Goal: Task Accomplishment & Management: Manage account settings

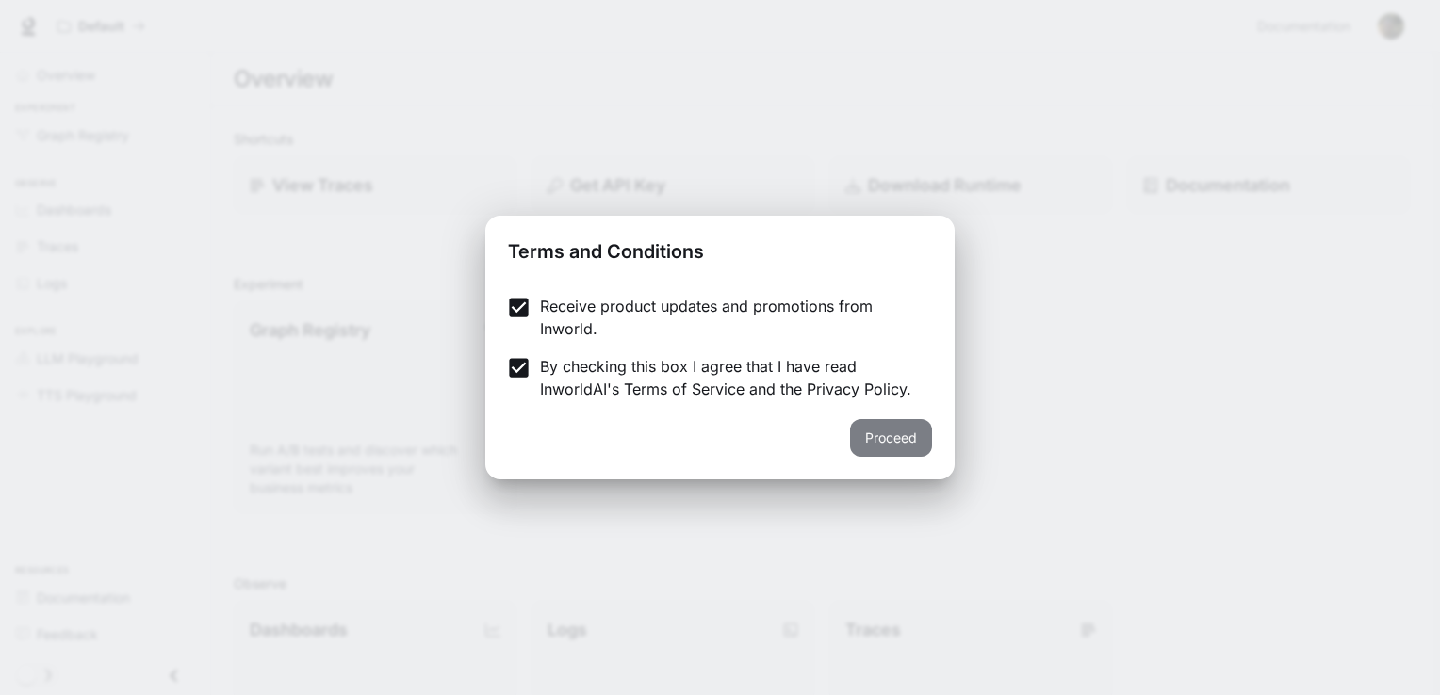
click at [913, 442] on button "Proceed" at bounding box center [891, 438] width 82 height 38
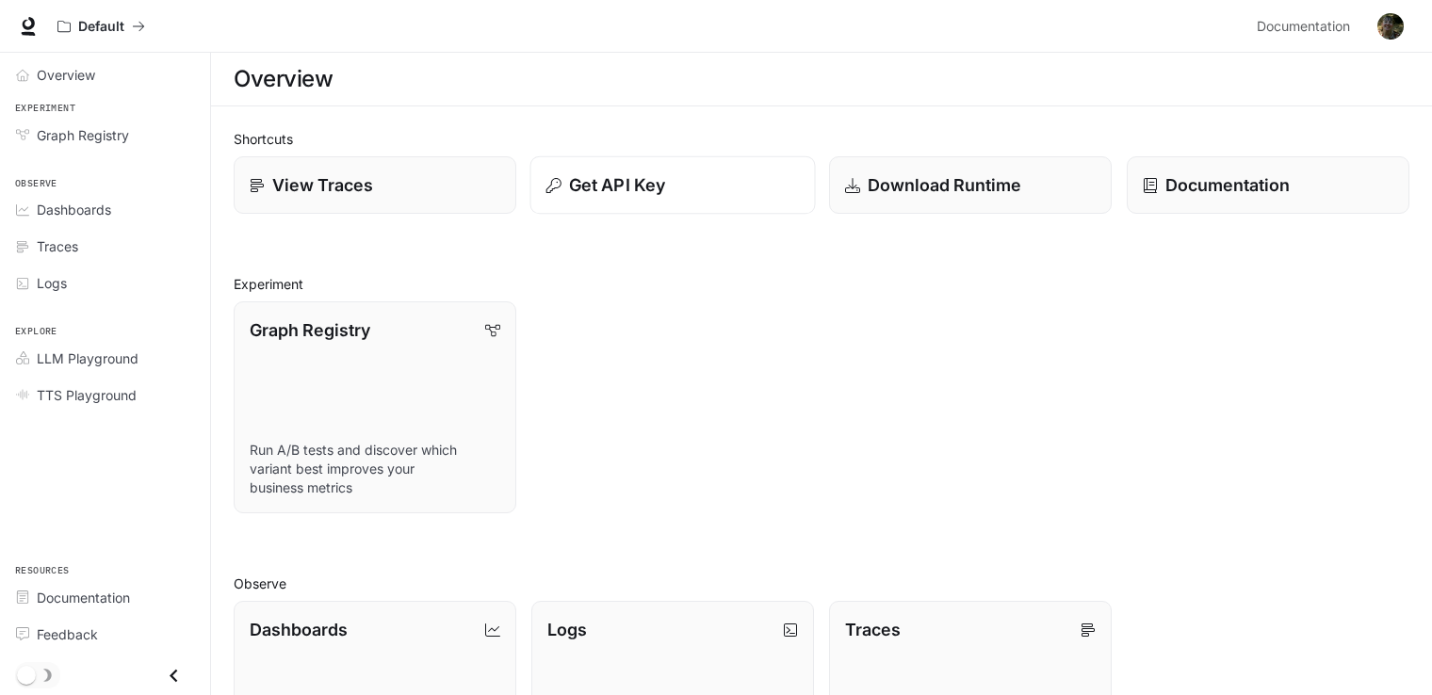
click at [596, 181] on p "Get API Key" at bounding box center [617, 184] width 96 height 25
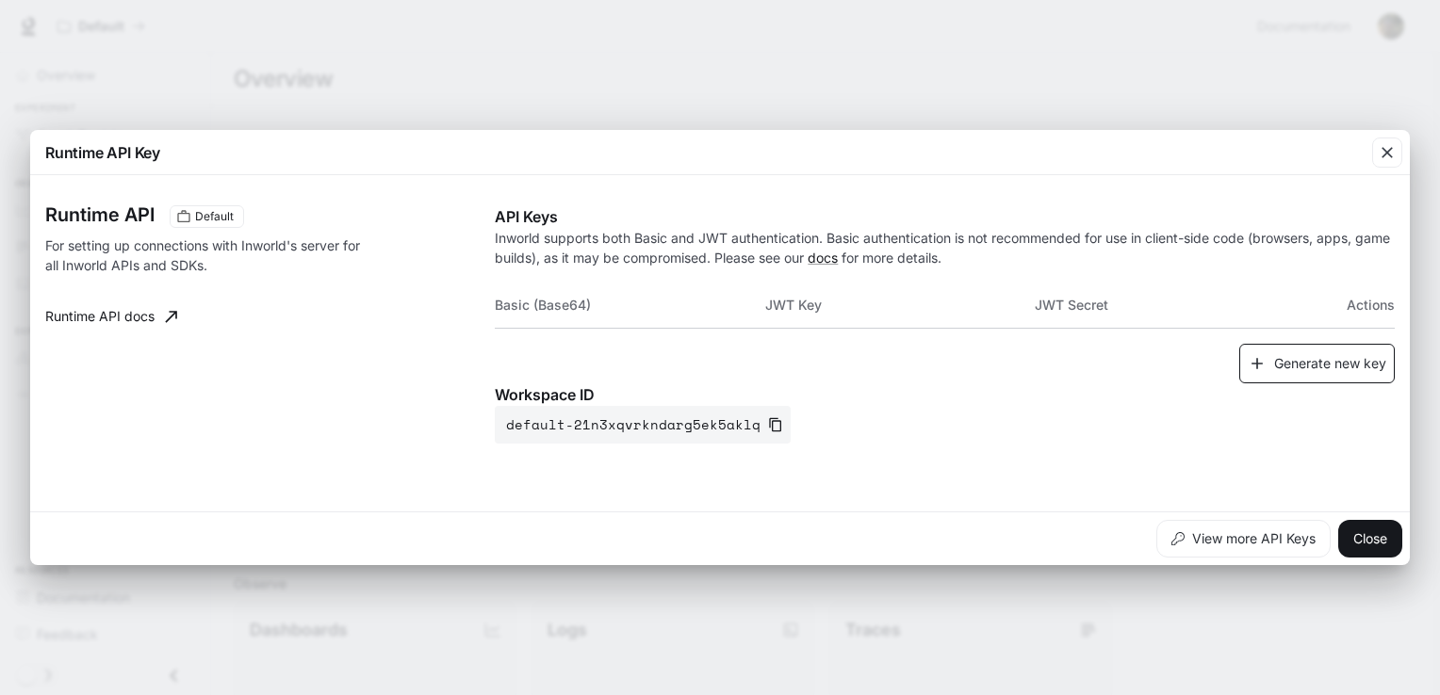
click at [1308, 372] on button "Generate new key" at bounding box center [1316, 364] width 155 height 41
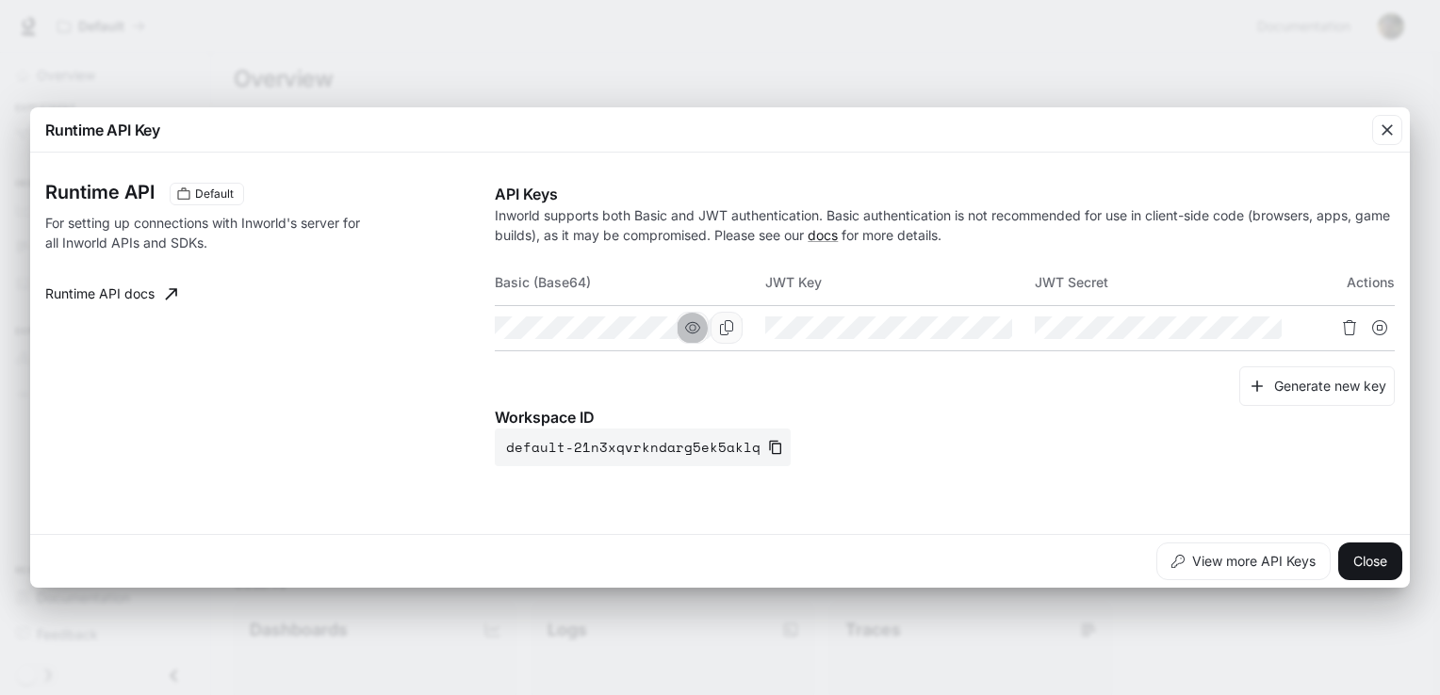
click at [693, 326] on icon "button" at bounding box center [692, 327] width 15 height 15
click at [959, 328] on icon "button" at bounding box center [961, 327] width 15 height 11
click at [1231, 327] on icon "button" at bounding box center [1232, 327] width 15 height 15
click at [1262, 327] on icon "Copy Secret" at bounding box center [1266, 327] width 15 height 15
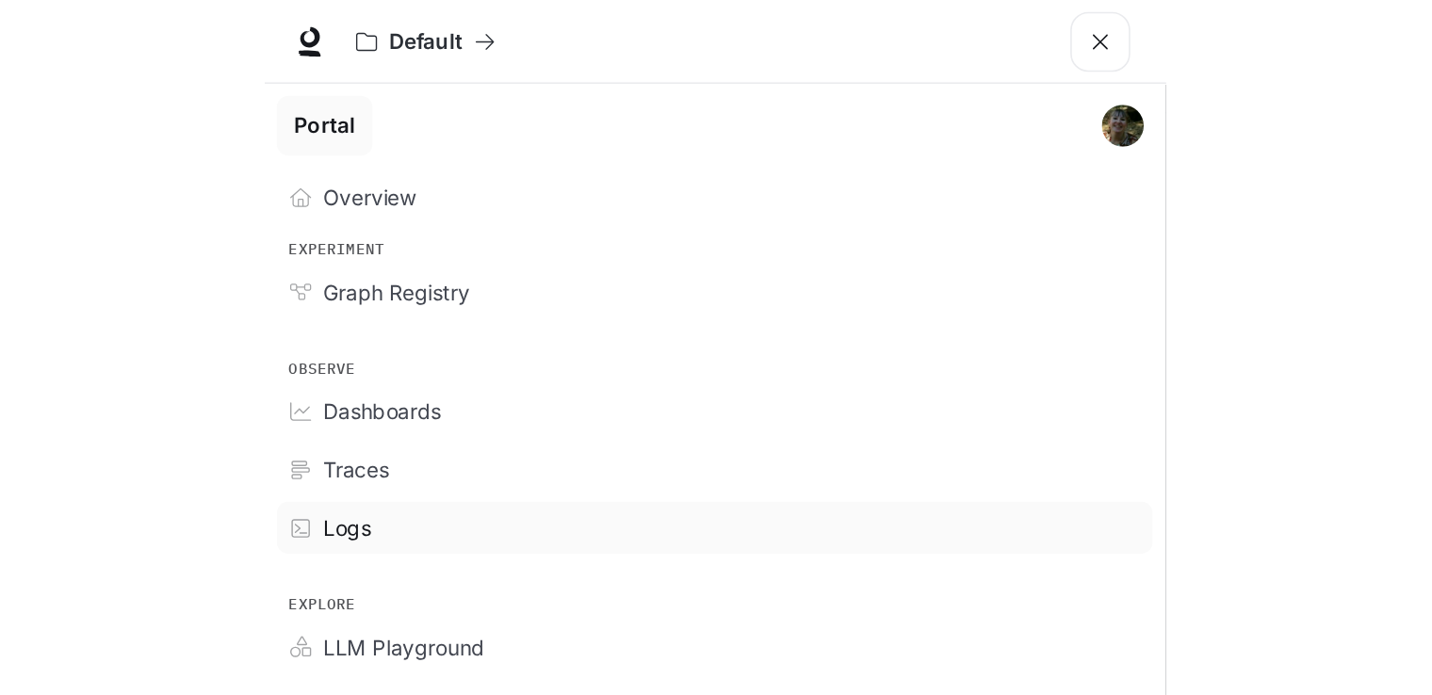
scroll to position [38, 0]
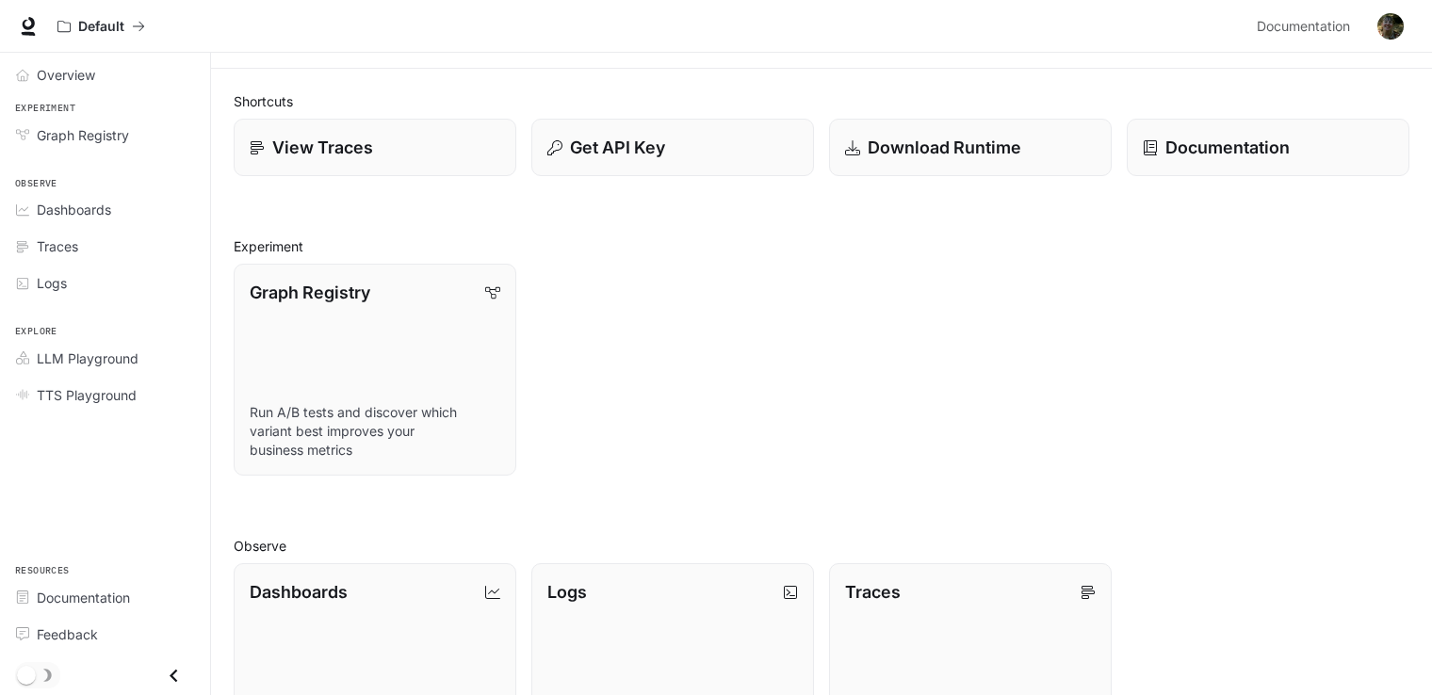
click at [514, 105] on div "View Traces" at bounding box center [368, 140] width 298 height 73
click at [566, 145] on p "Download Runtime" at bounding box center [944, 147] width 155 height 25
click at [341, 126] on link "View Traces" at bounding box center [375, 148] width 285 height 58
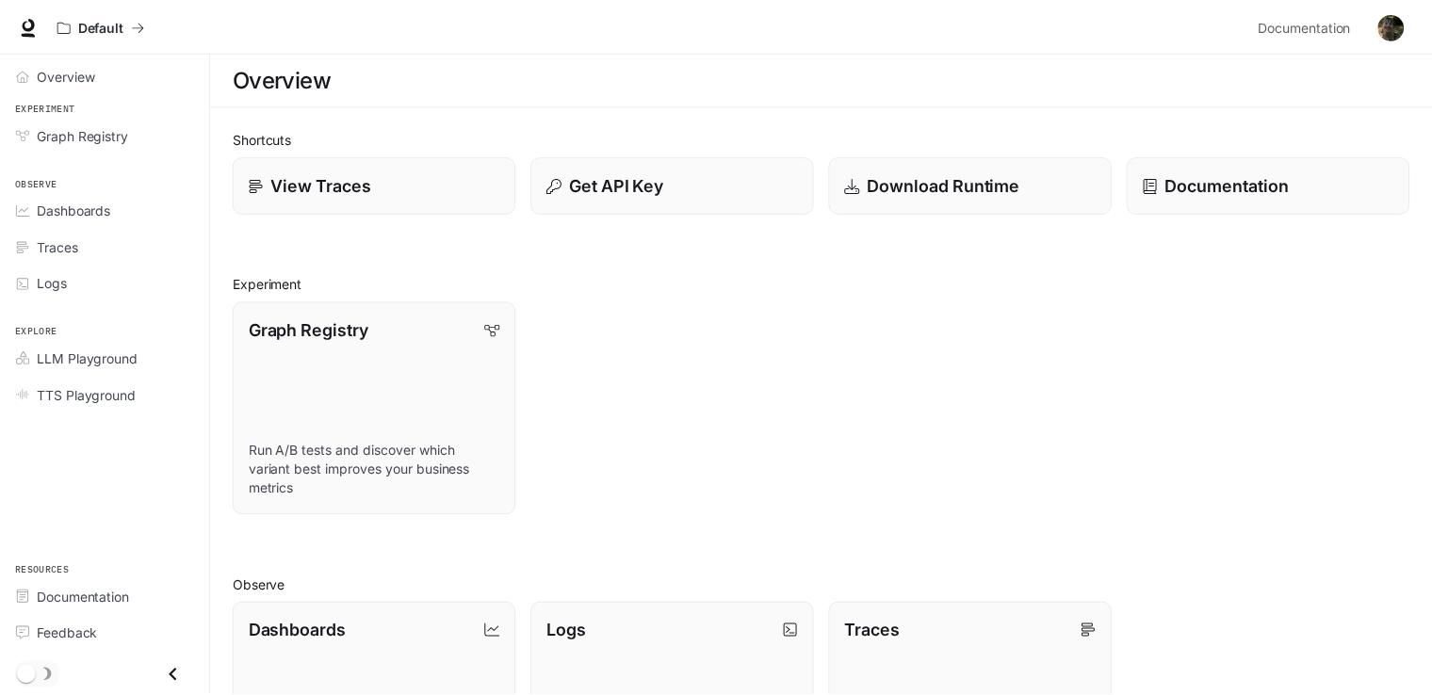
scroll to position [38, 0]
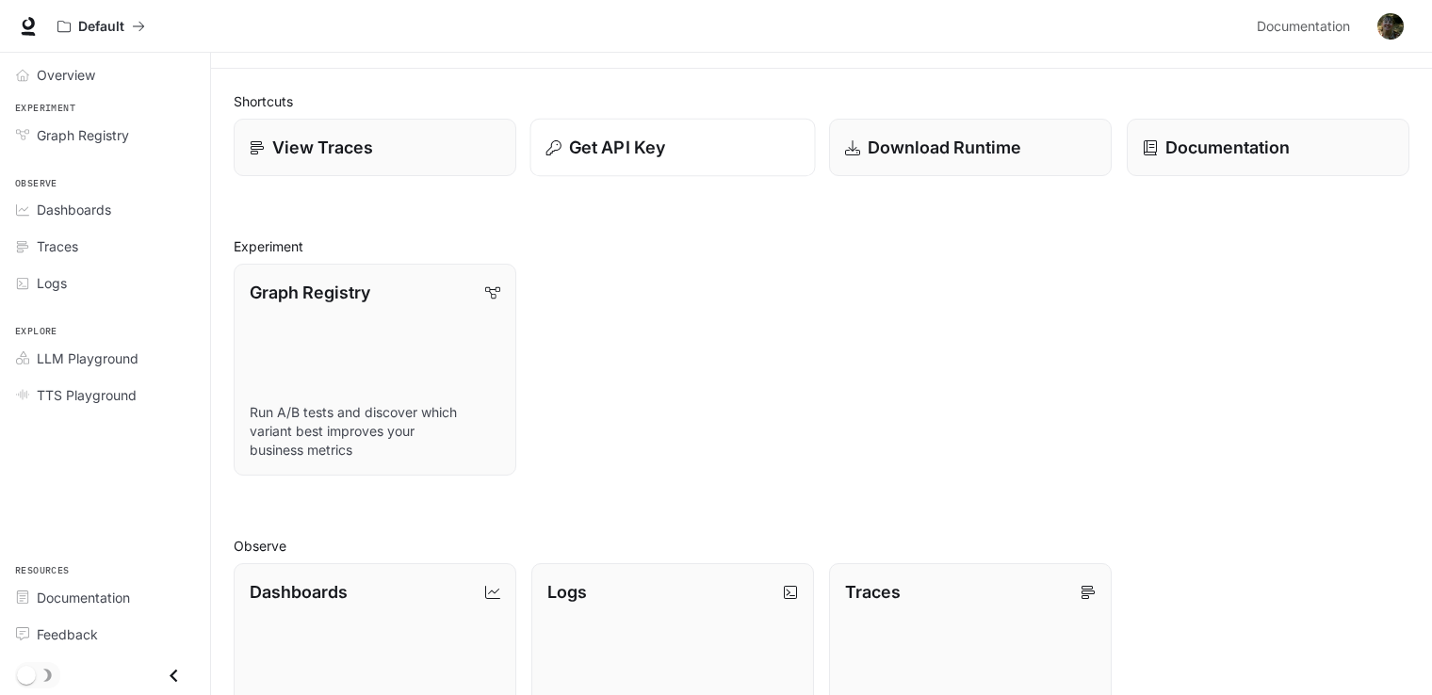
click at [566, 152] on p "Get API Key" at bounding box center [617, 147] width 96 height 25
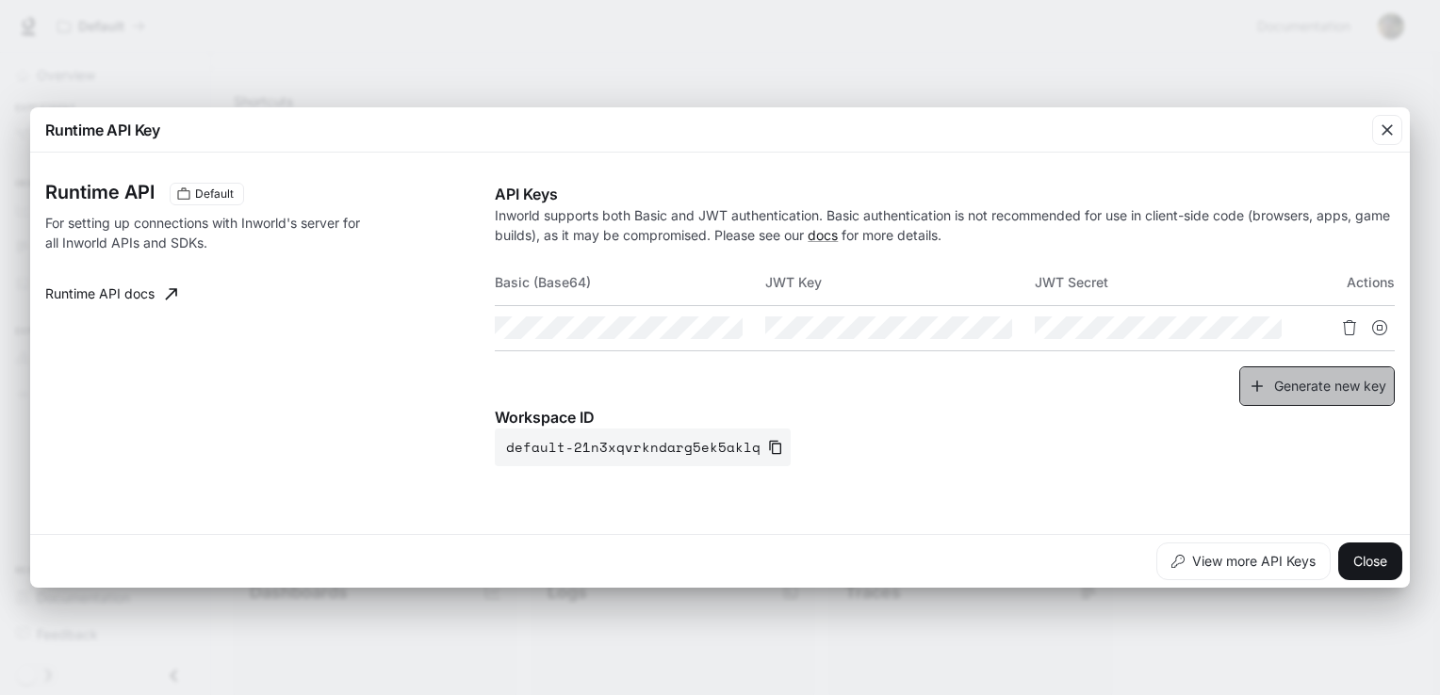
click at [566, 388] on button "Generate new key" at bounding box center [1316, 387] width 155 height 41
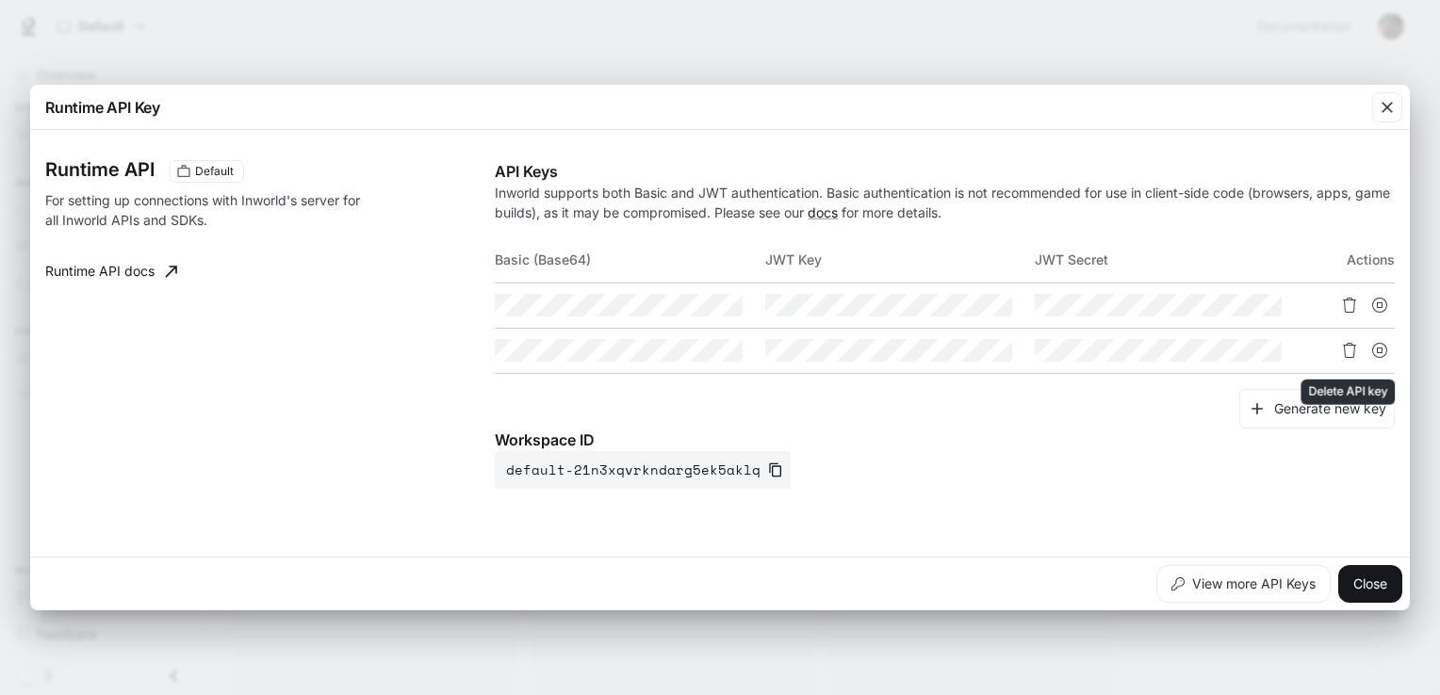
click at [566, 356] on icon "Delete API key" at bounding box center [1349, 350] width 15 height 15
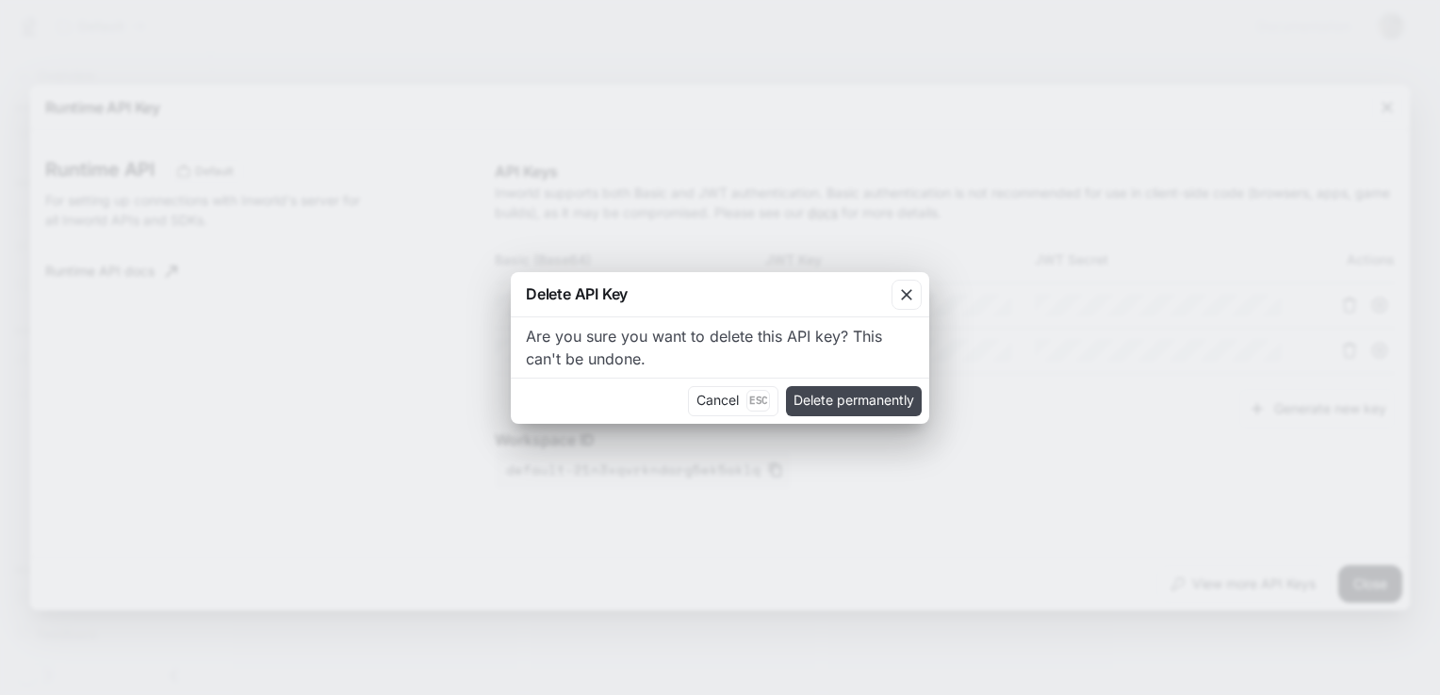
click at [566, 400] on button "Delete permanently" at bounding box center [854, 401] width 136 height 30
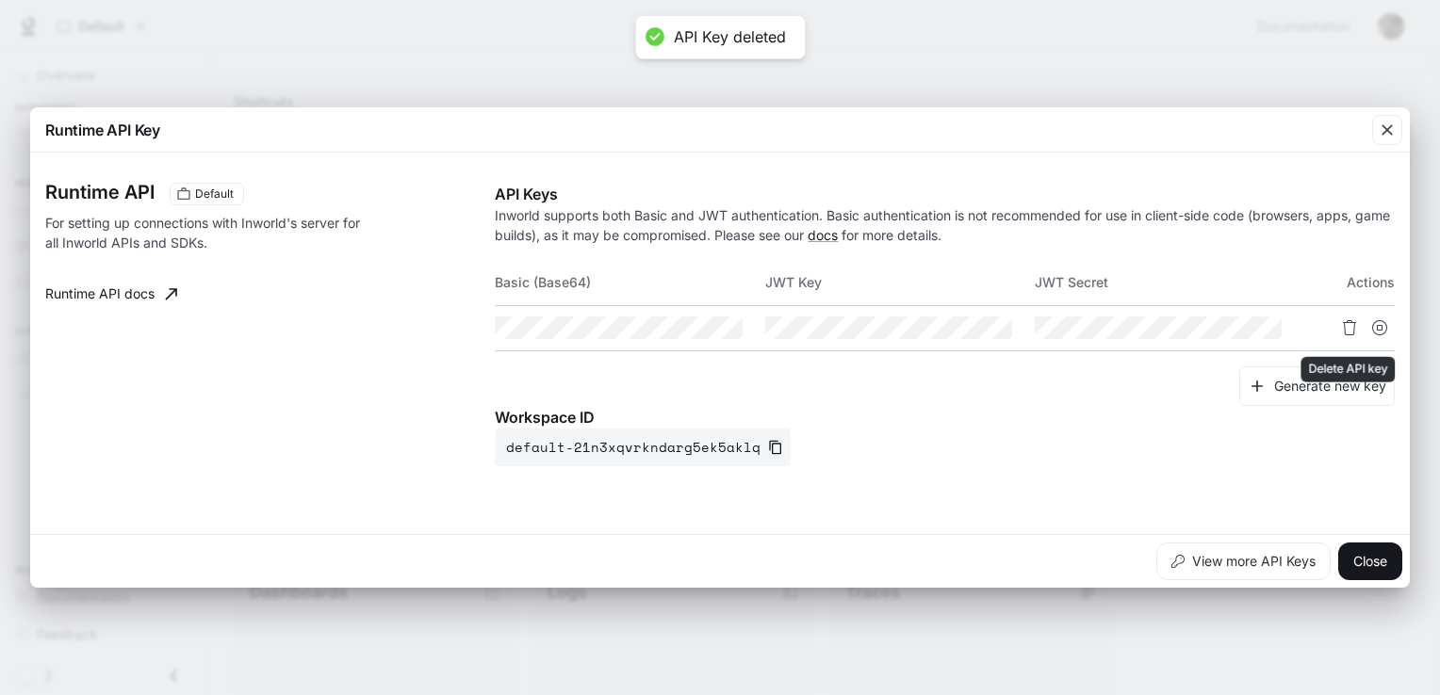
click at [566, 329] on icon "Delete API key" at bounding box center [1349, 327] width 15 height 15
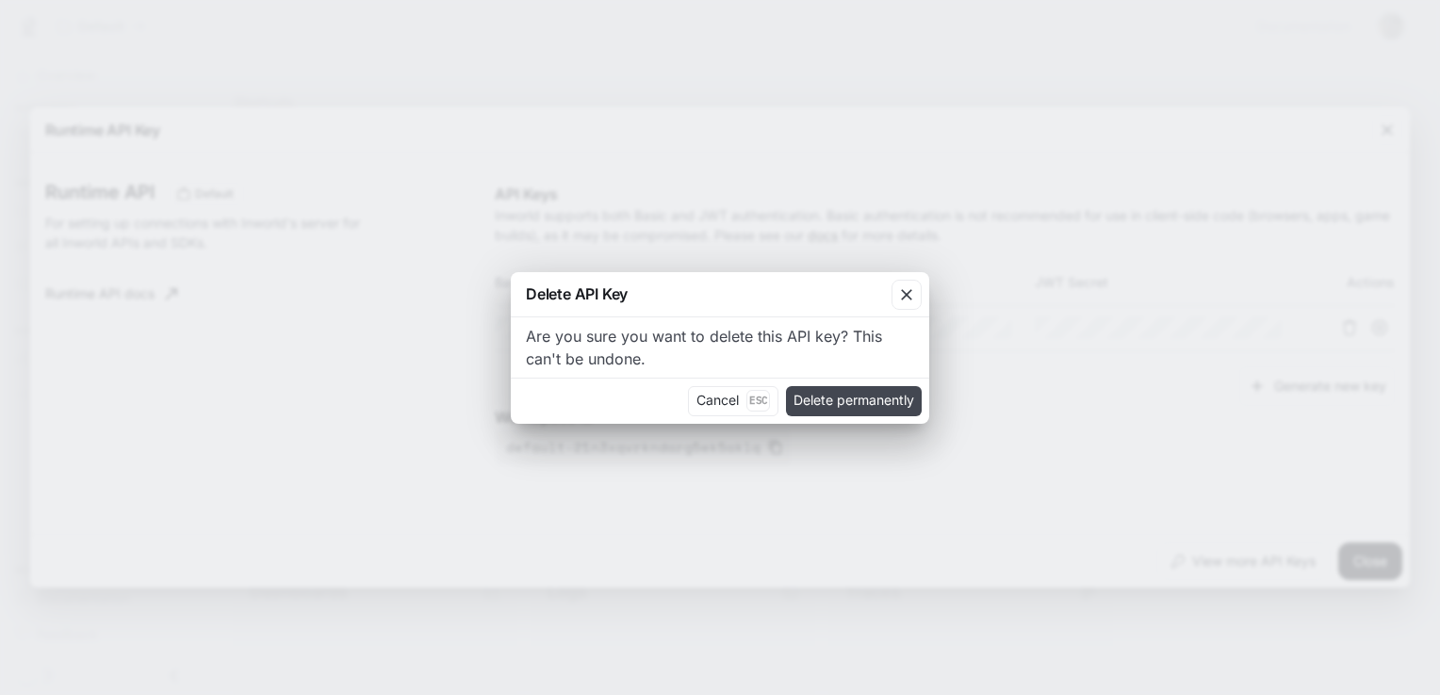
click at [566, 396] on button "Delete permanently" at bounding box center [854, 401] width 136 height 30
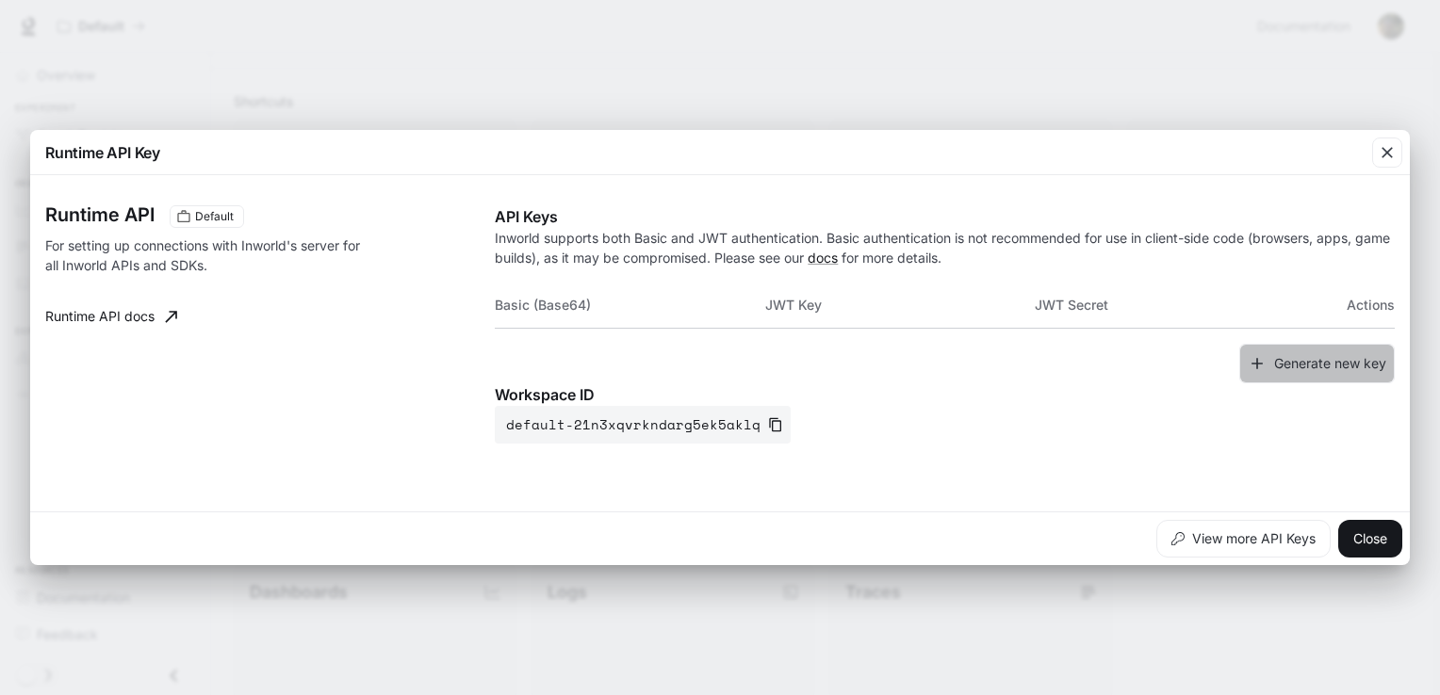
click at [566, 372] on button "Generate new key" at bounding box center [1316, 364] width 155 height 41
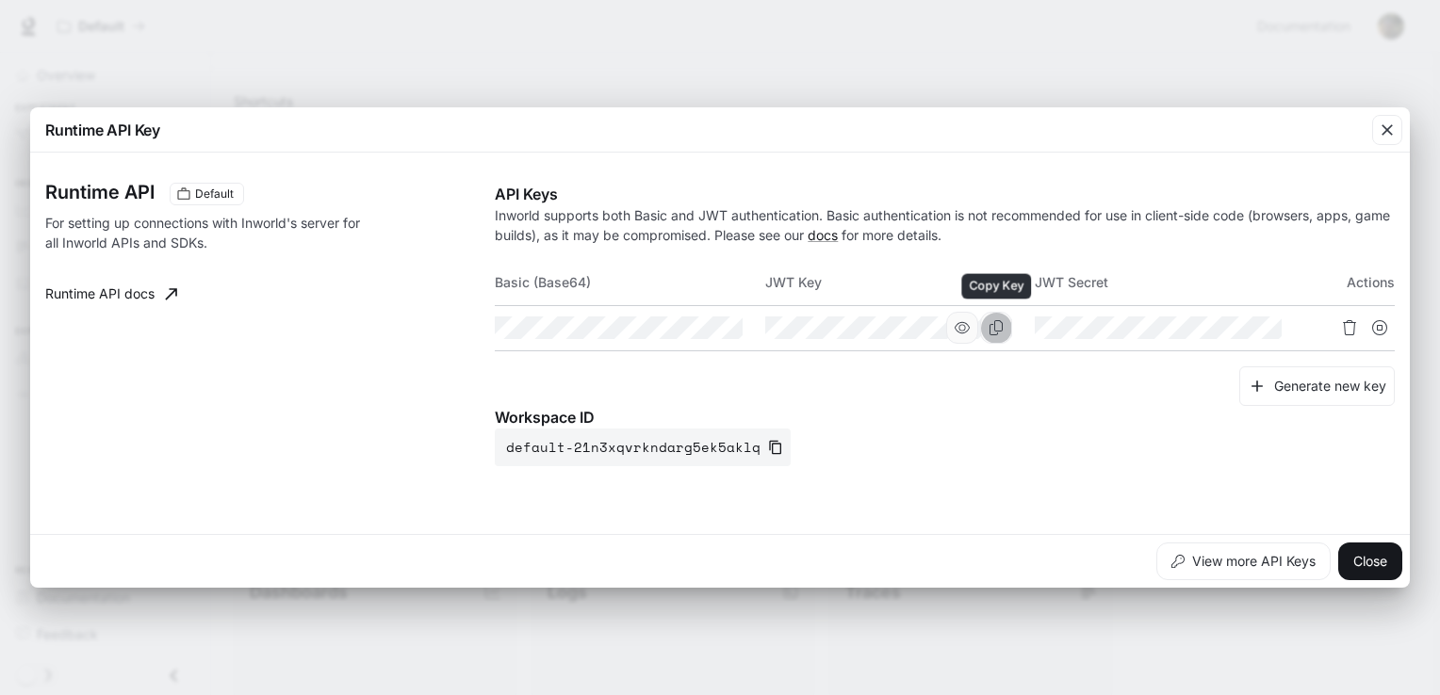
click at [566, 330] on icon "Copy Key" at bounding box center [995, 327] width 13 height 15
click at [566, 436] on div "Workspace ID default-21n3xqvrkndarg5ek5aklq" at bounding box center [945, 436] width 900 height 60
click at [566, 334] on icon "Copy Secret" at bounding box center [1266, 327] width 15 height 15
click at [566, 436] on div "Runtime API Default For setting up connections with Inworld's server for all In…" at bounding box center [719, 343] width 1349 height 367
click at [566, 436] on div "Workspace ID default-21n3xqvrkndarg5ek5aklq" at bounding box center [945, 436] width 900 height 60
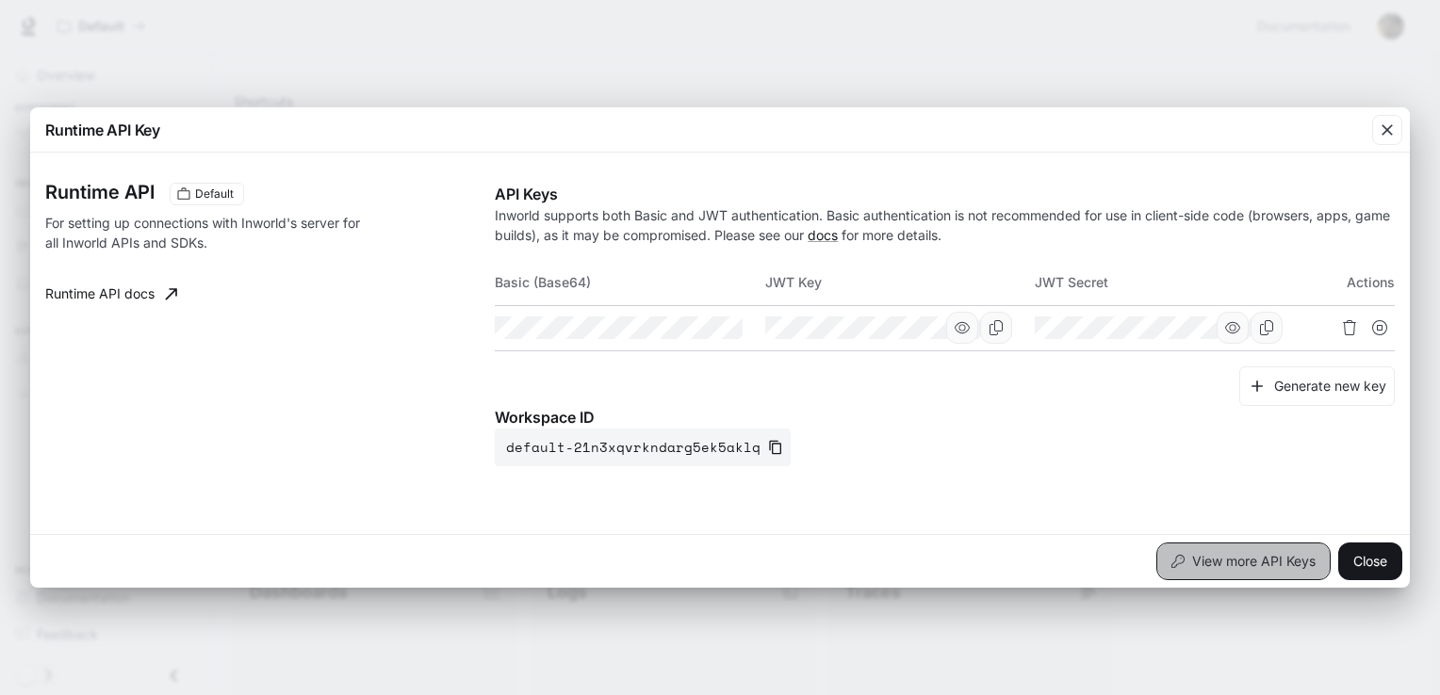
click at [566, 436] on button "View more API Keys" at bounding box center [1243, 562] width 174 height 38
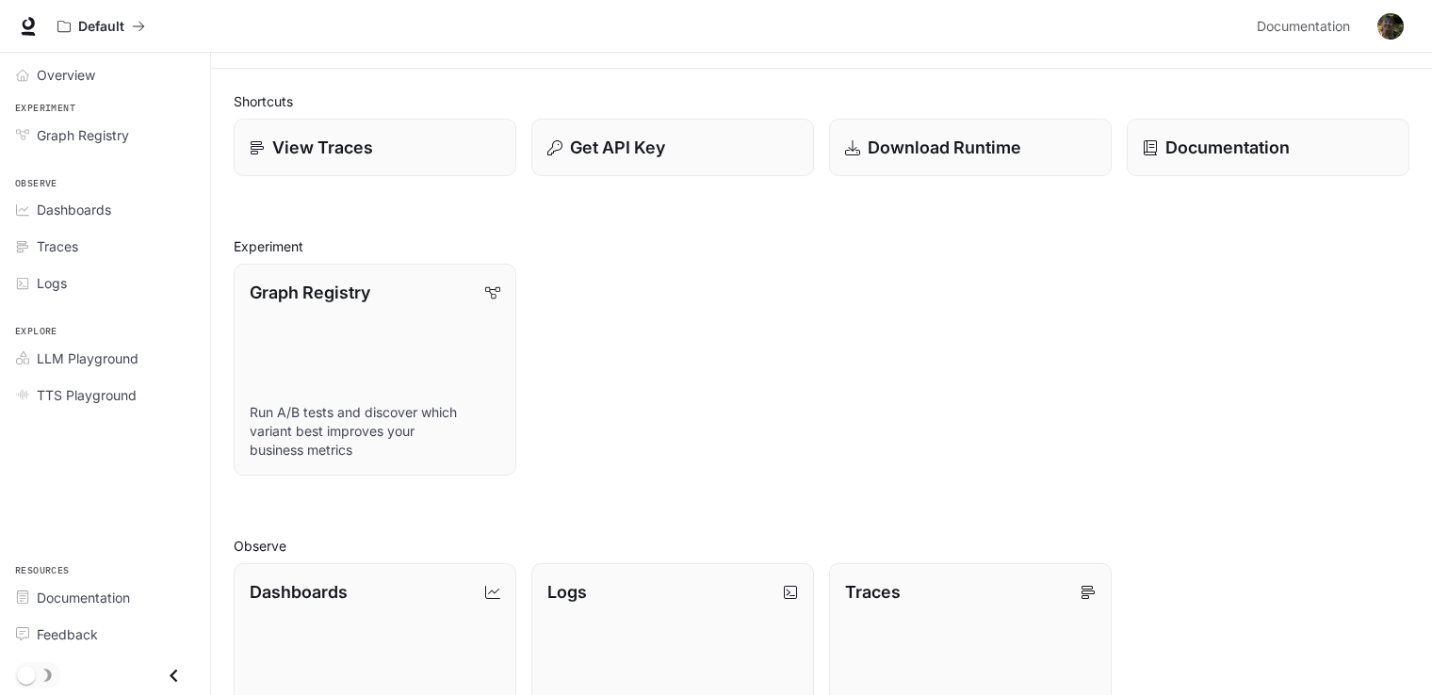
click at [566, 277] on div "Graph Registry Run A/B tests and discover which variant best improves your busi…" at bounding box center [814, 362] width 1191 height 227
click at [566, 29] on img "button" at bounding box center [1391, 26] width 26 height 26
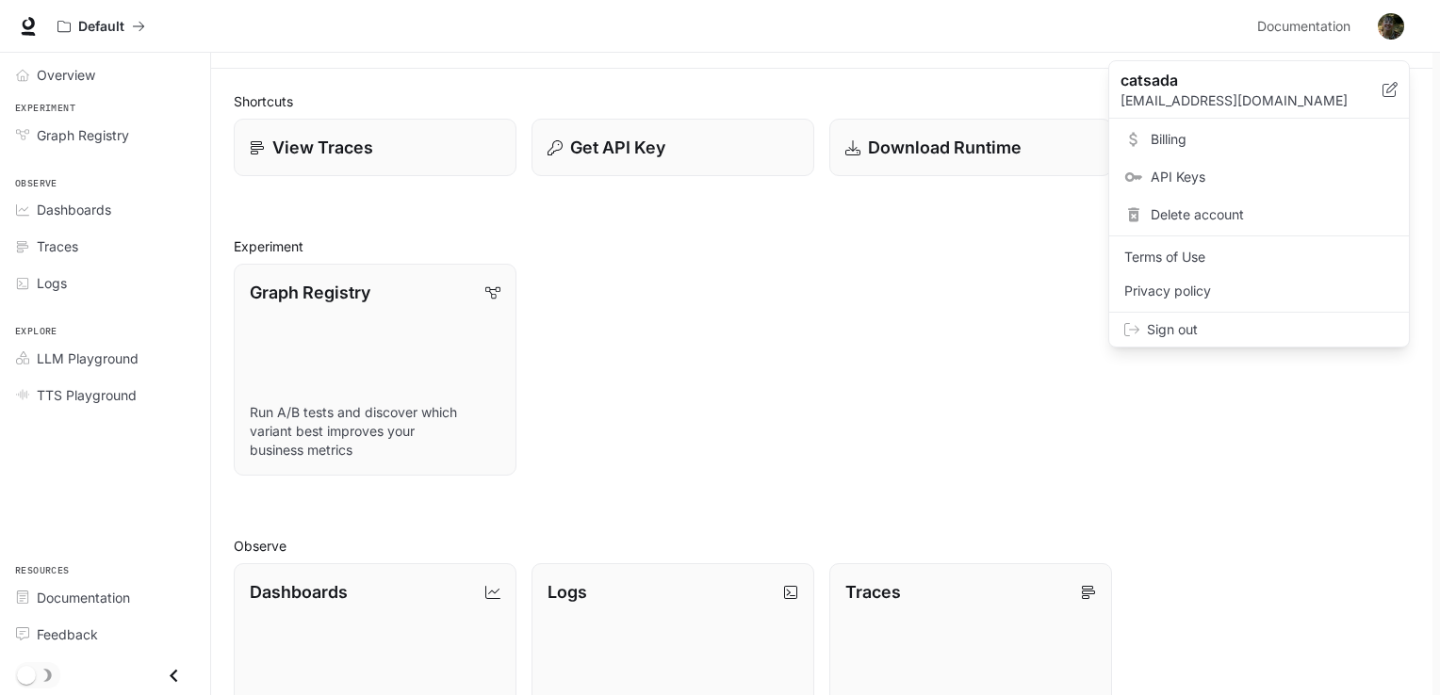
click at [566, 436] on div at bounding box center [720, 347] width 1440 height 695
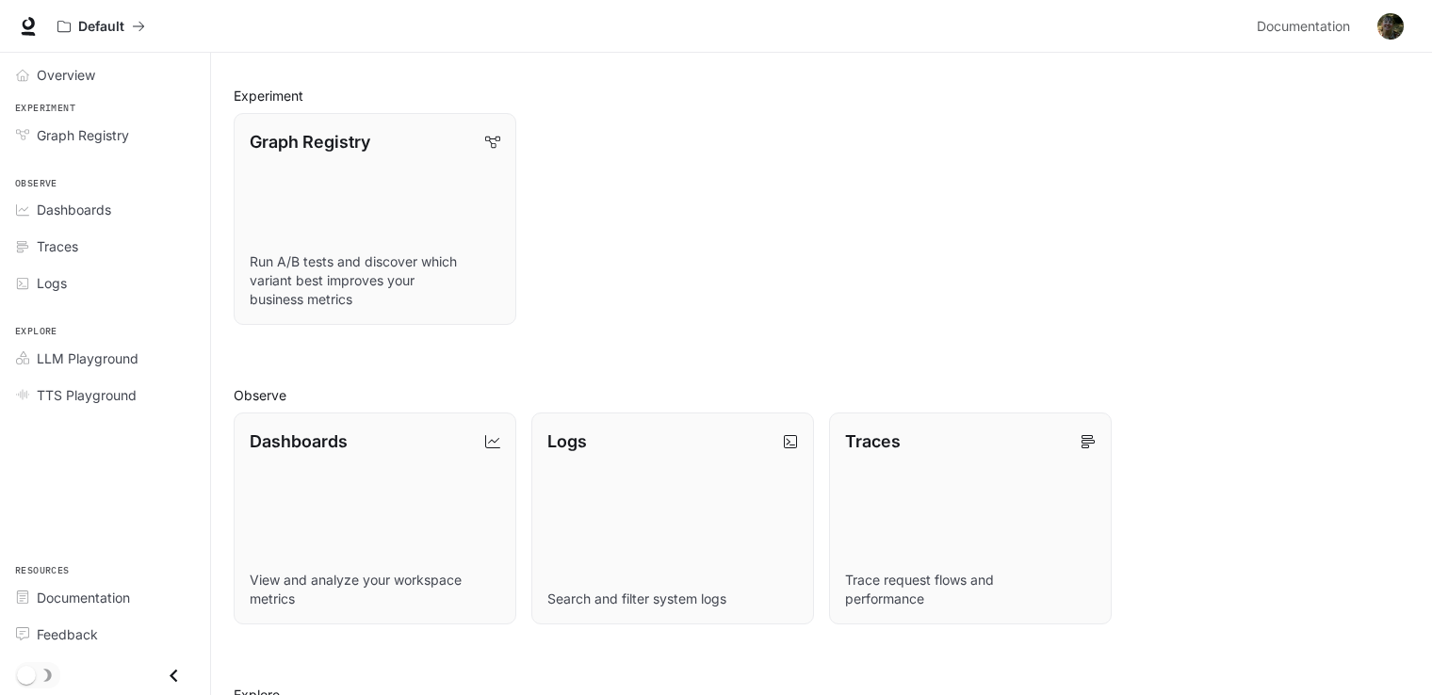
scroll to position [0, 0]
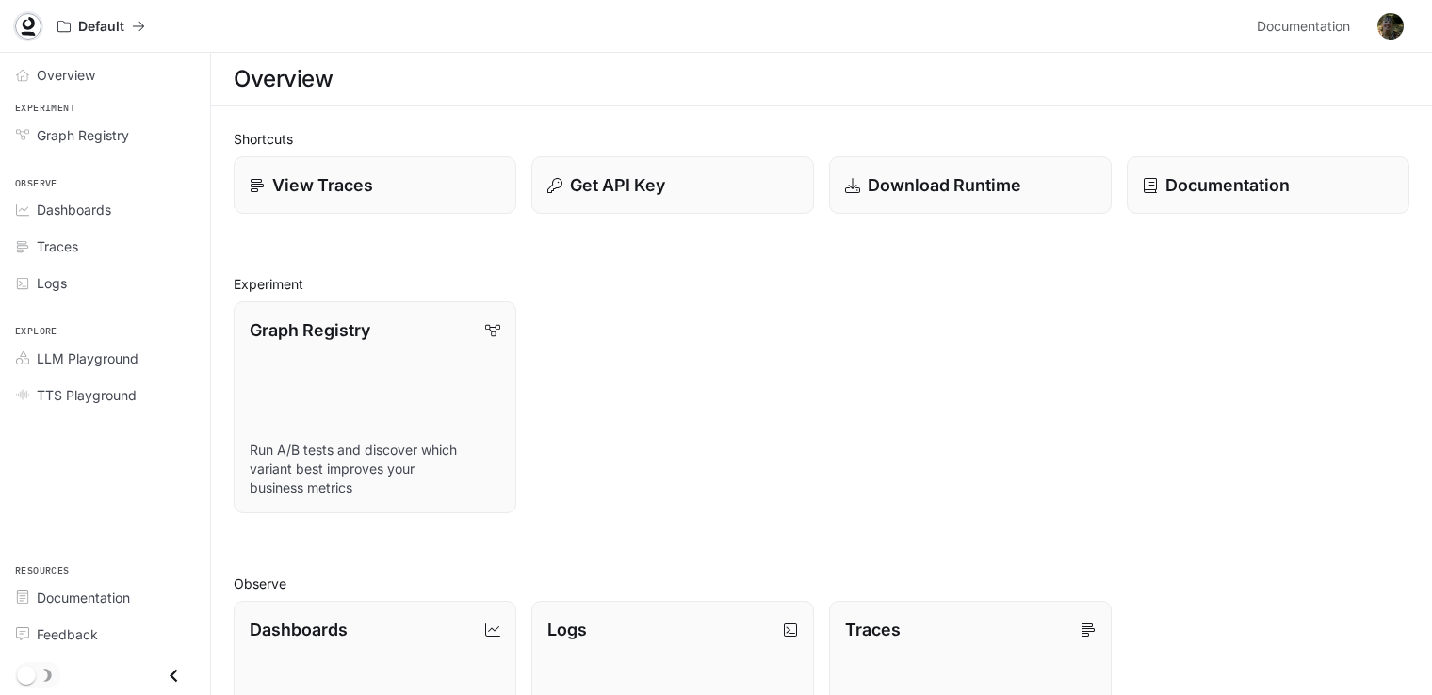
click at [24, 31] on icon at bounding box center [28, 26] width 19 height 19
click at [1298, 23] on span "Documentation" at bounding box center [1303, 27] width 93 height 24
click at [1318, 30] on span "Documentation" at bounding box center [1303, 27] width 93 height 24
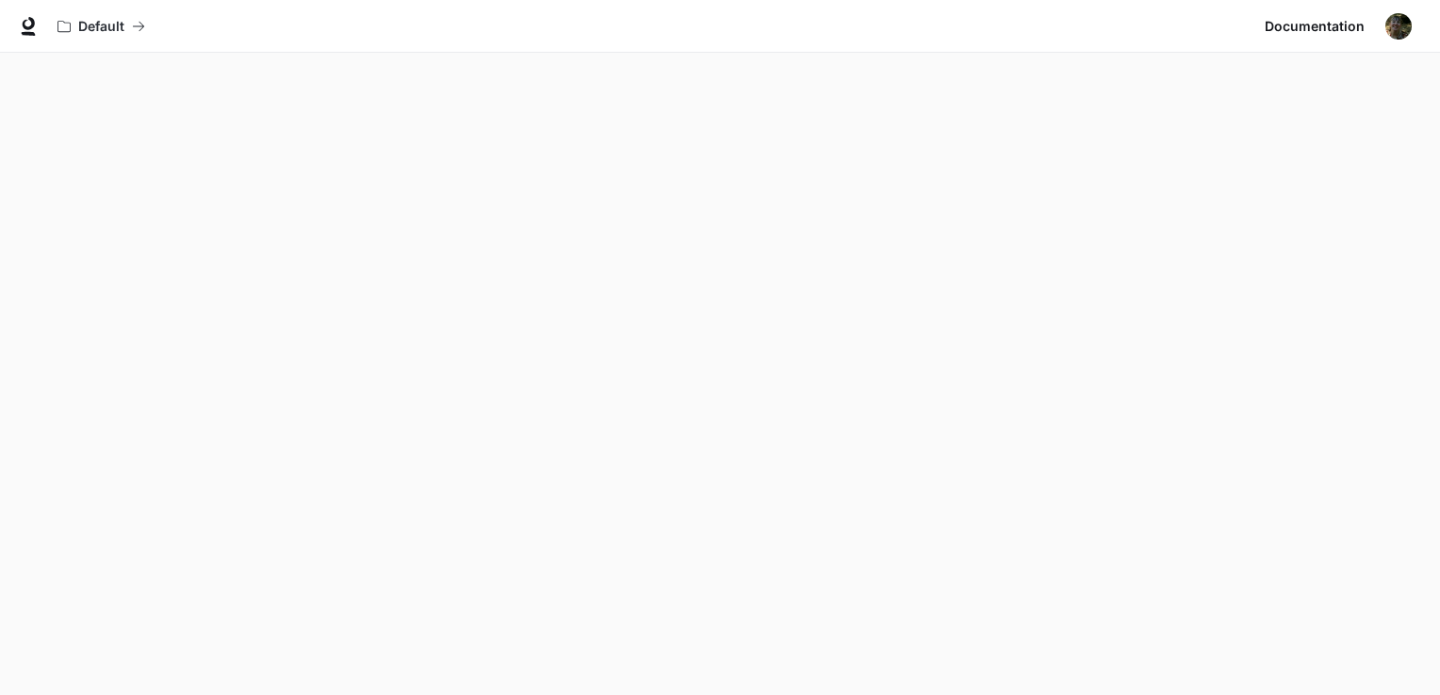
click at [1390, 25] on img "button" at bounding box center [1398, 26] width 26 height 26
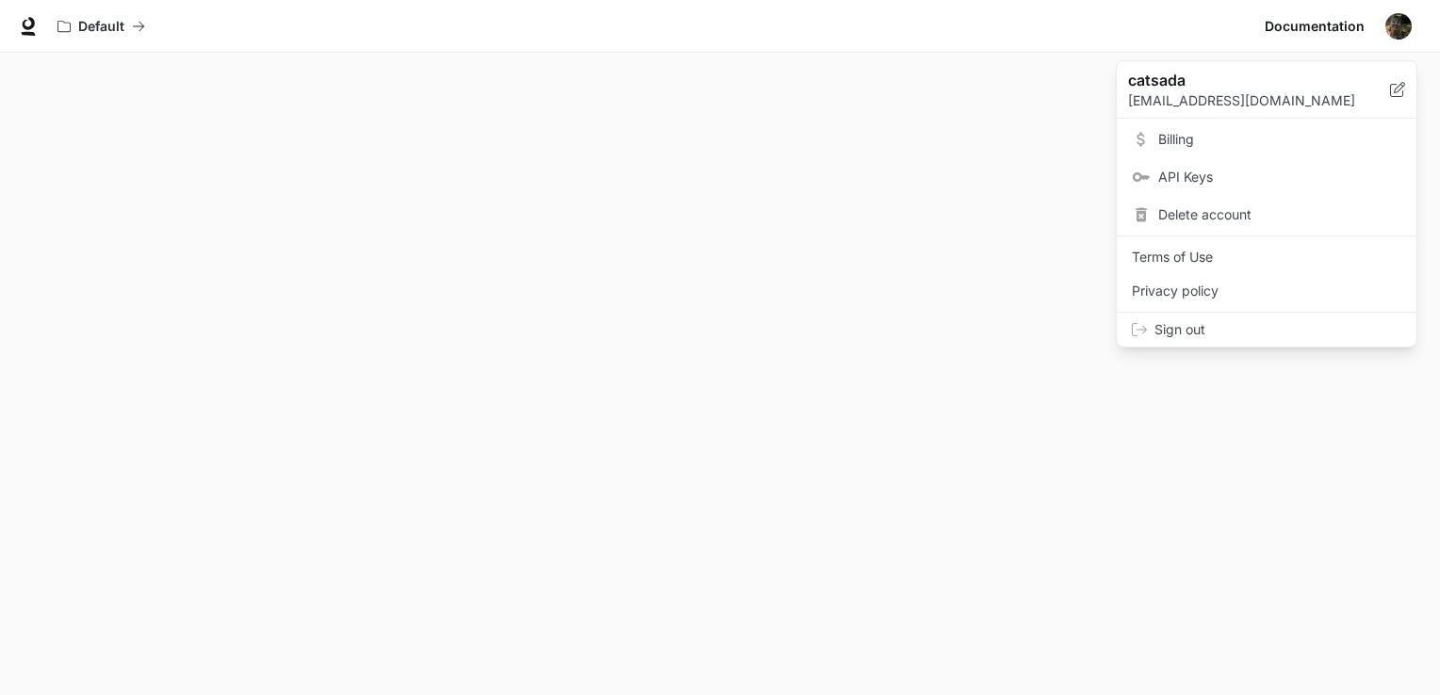
click at [1203, 176] on span "API Keys" at bounding box center [1279, 177] width 243 height 19
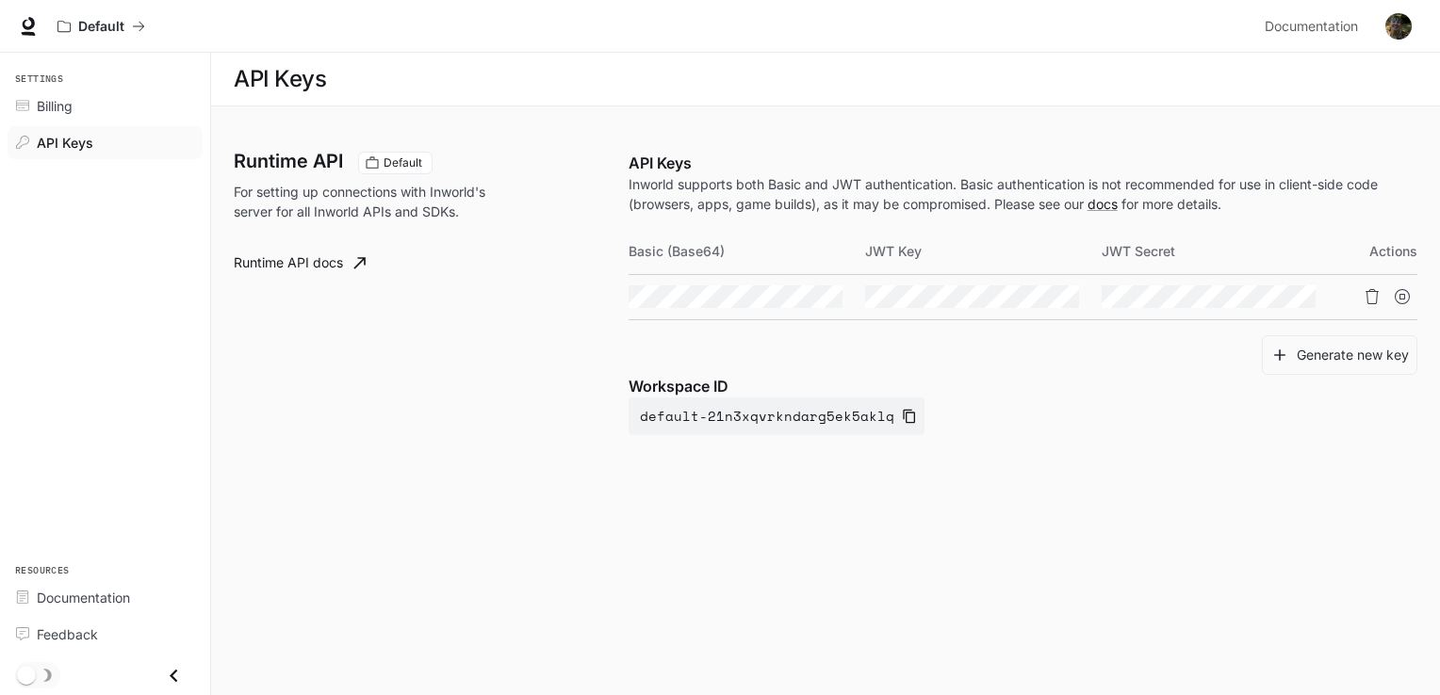
click at [170, 686] on icon "Close drawer" at bounding box center [173, 675] width 25 height 25
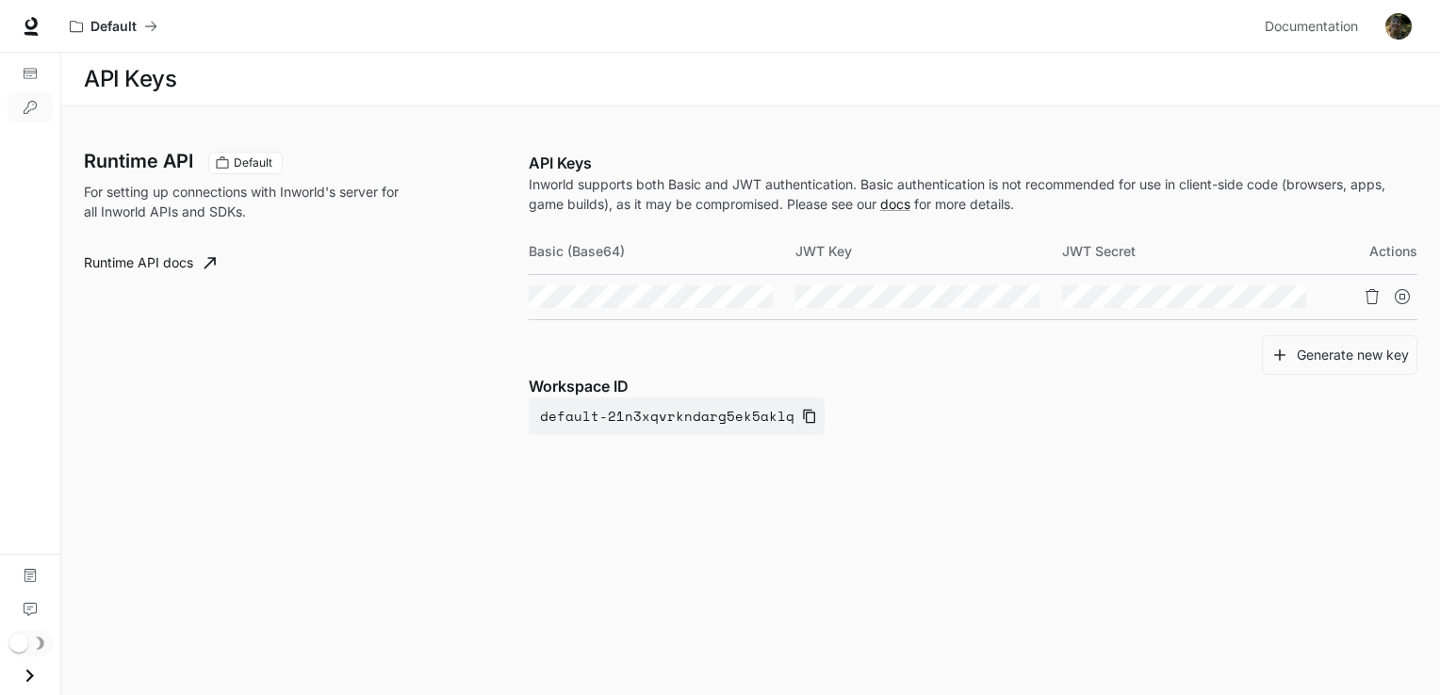
click at [1270, 475] on div "Runtime API Default For setting up connections with Inworld's server for all In…" at bounding box center [750, 312] width 1333 height 367
click at [802, 414] on icon "button" at bounding box center [809, 416] width 15 height 15
click at [1346, 499] on div "Runtime API Default For setting up connections with Inworld's server for all In…" at bounding box center [750, 312] width 1378 height 412
click at [23, 28] on icon at bounding box center [31, 26] width 19 height 19
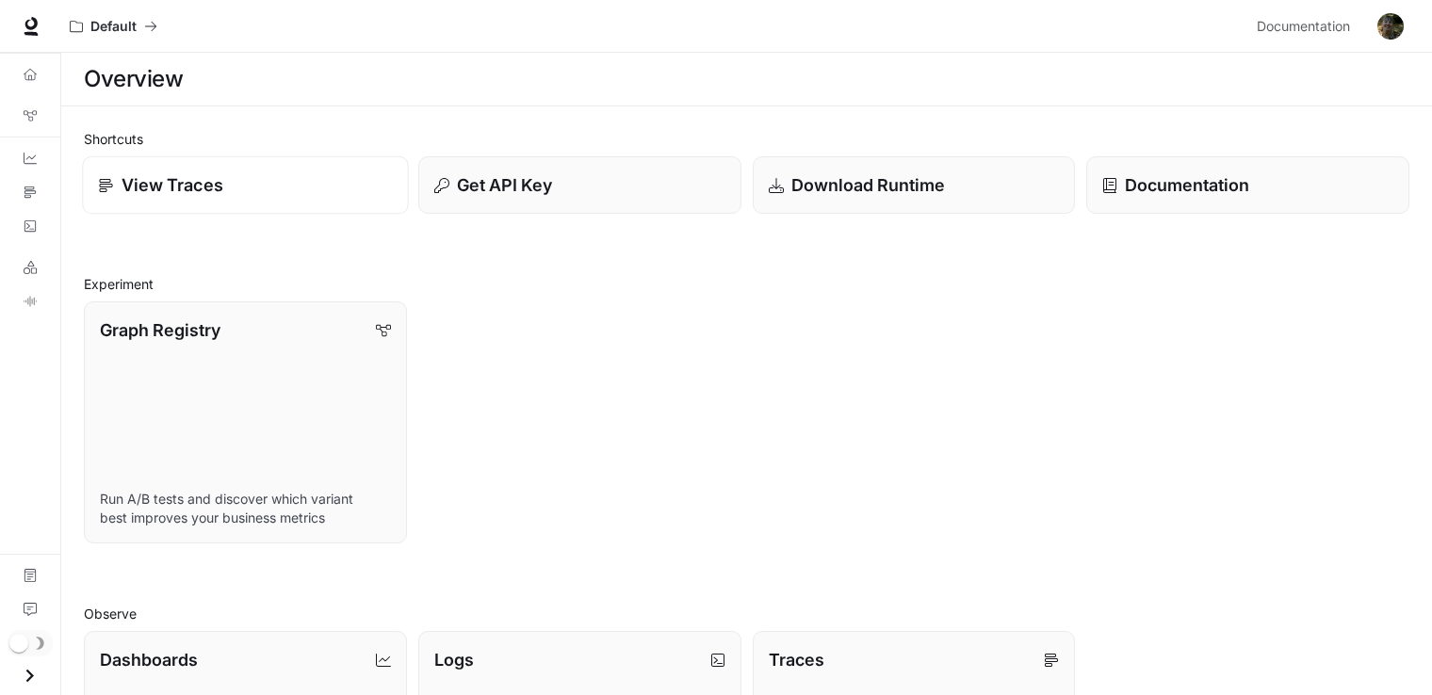
click at [345, 209] on link "View Traces" at bounding box center [245, 185] width 326 height 58
click at [914, 178] on p "Download Runtime" at bounding box center [867, 184] width 155 height 25
click at [656, 183] on div "Get API Key" at bounding box center [579, 184] width 294 height 25
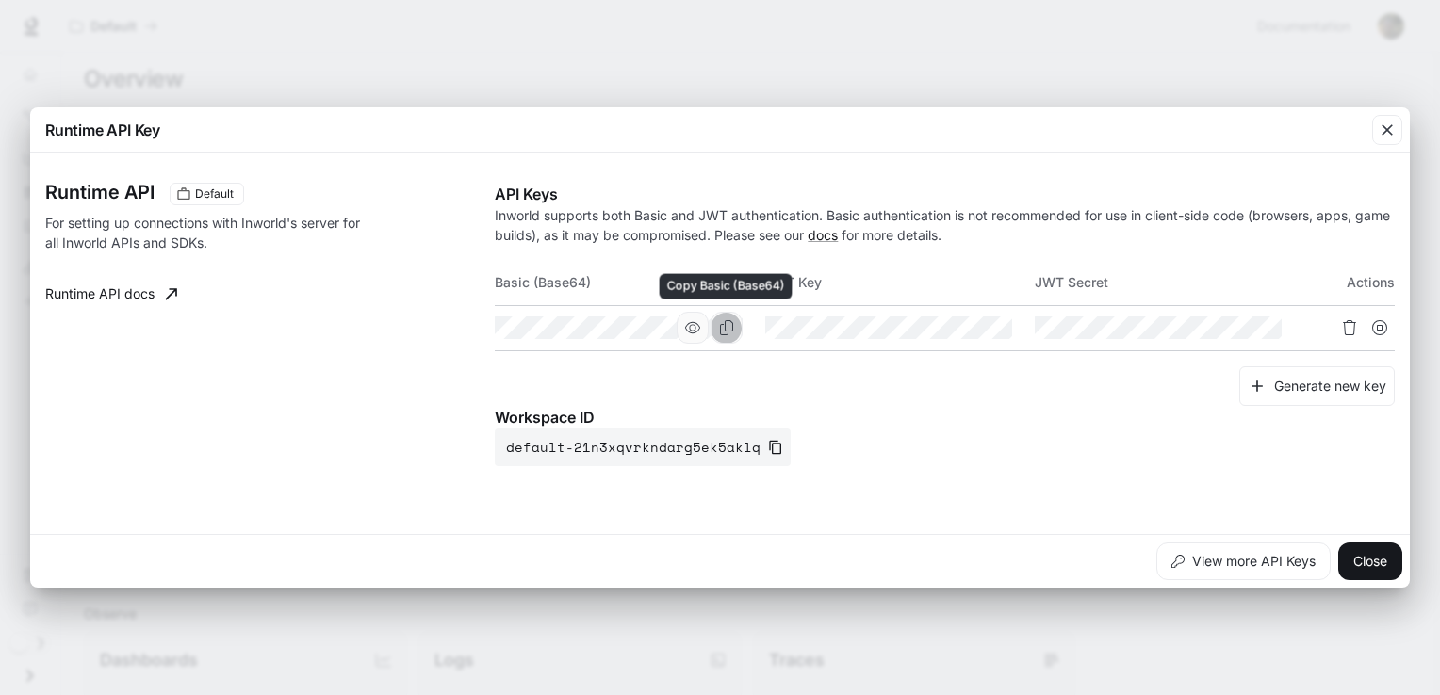
click at [730, 329] on icon "Copy Basic (Base64)" at bounding box center [726, 327] width 15 height 15
click at [1341, 650] on div "Runtime API Key Runtime API Default For setting up connections with Inworld's s…" at bounding box center [720, 347] width 1440 height 695
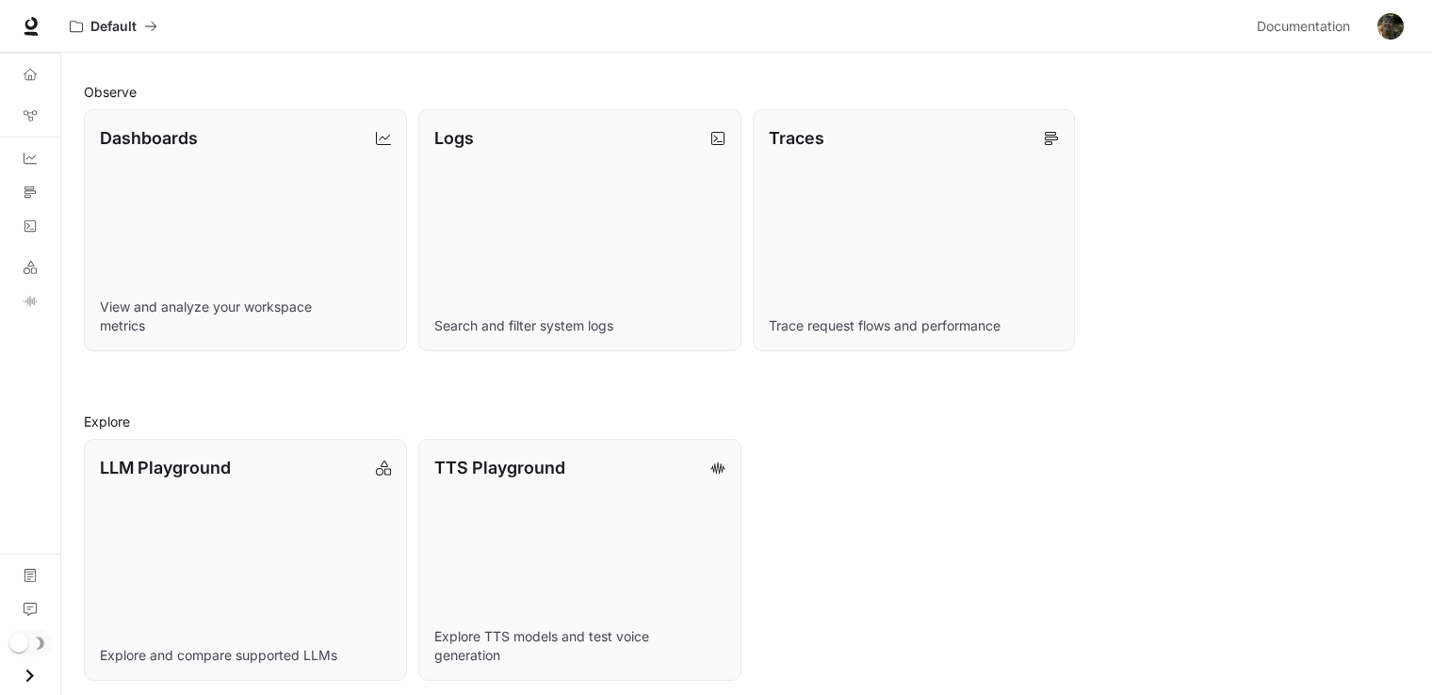
scroll to position [530, 0]
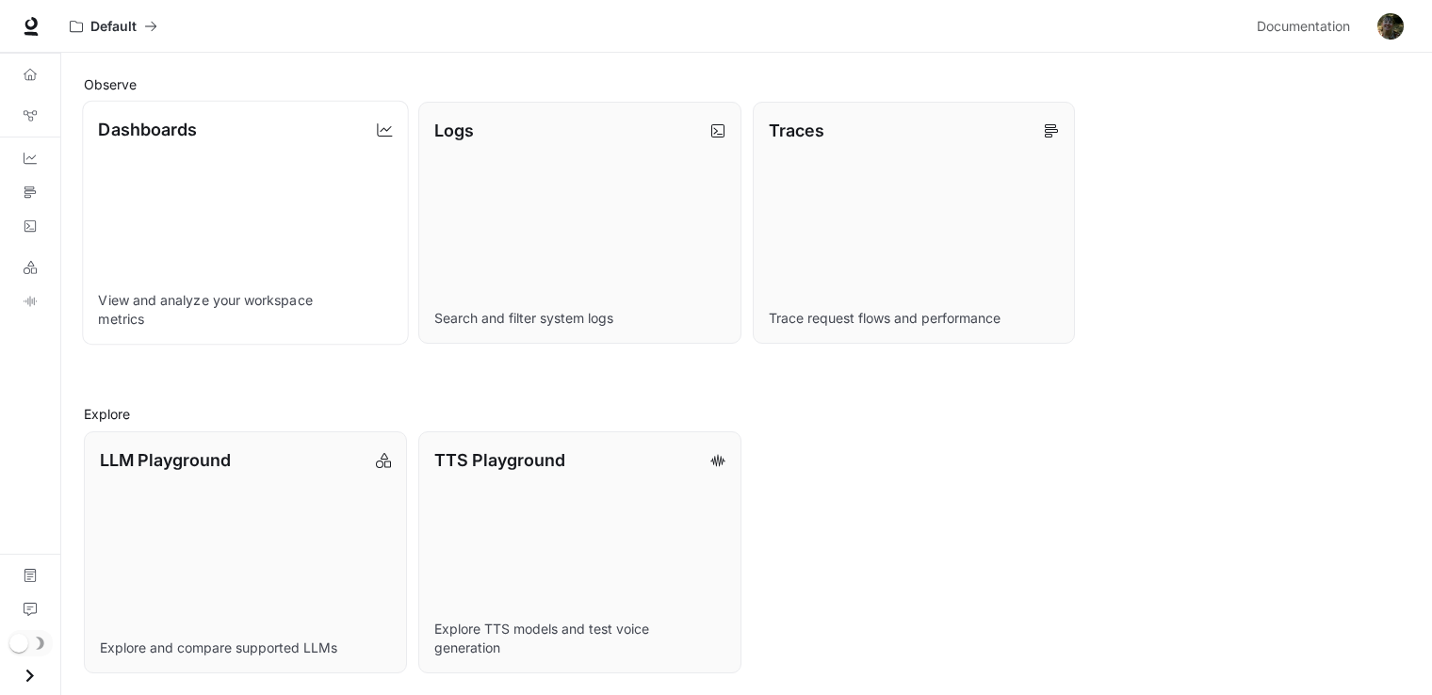
click at [347, 296] on p "View and analyze your workspace metrics" at bounding box center [245, 310] width 294 height 38
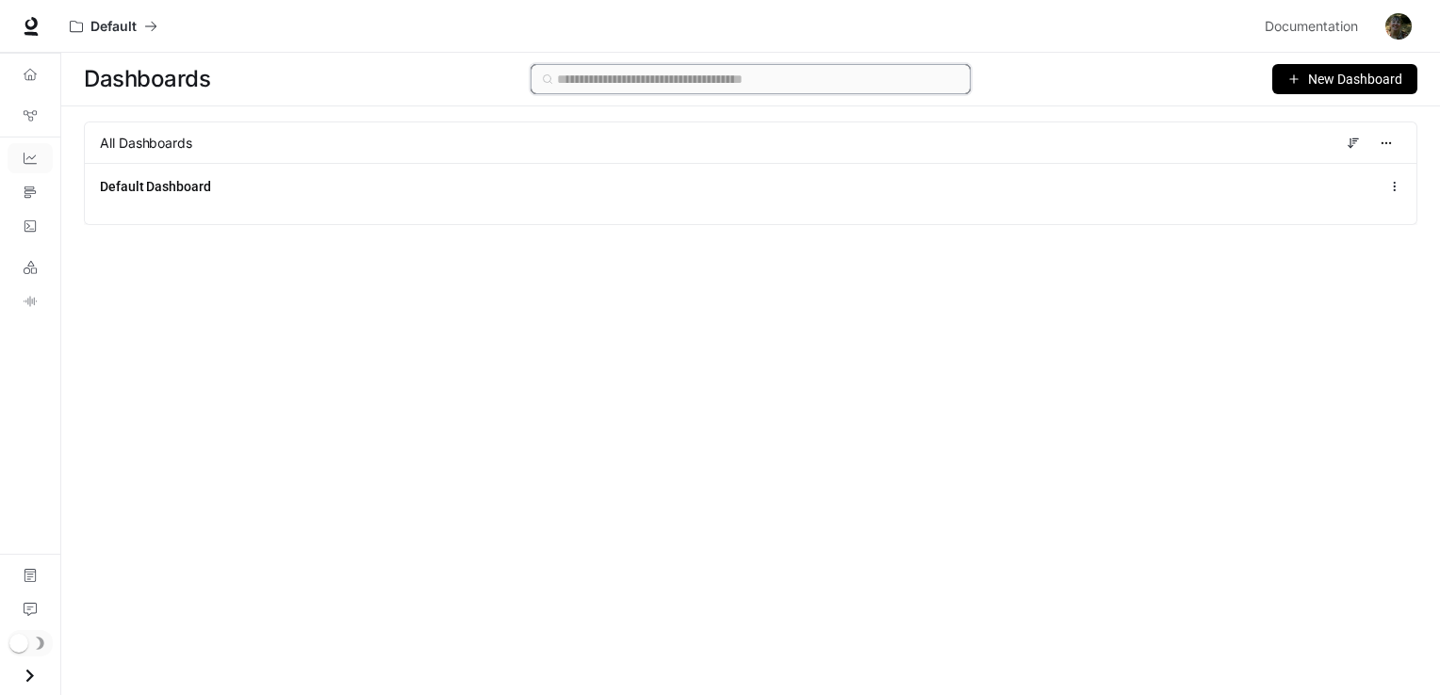
click at [667, 81] on input "text" at bounding box center [757, 79] width 401 height 21
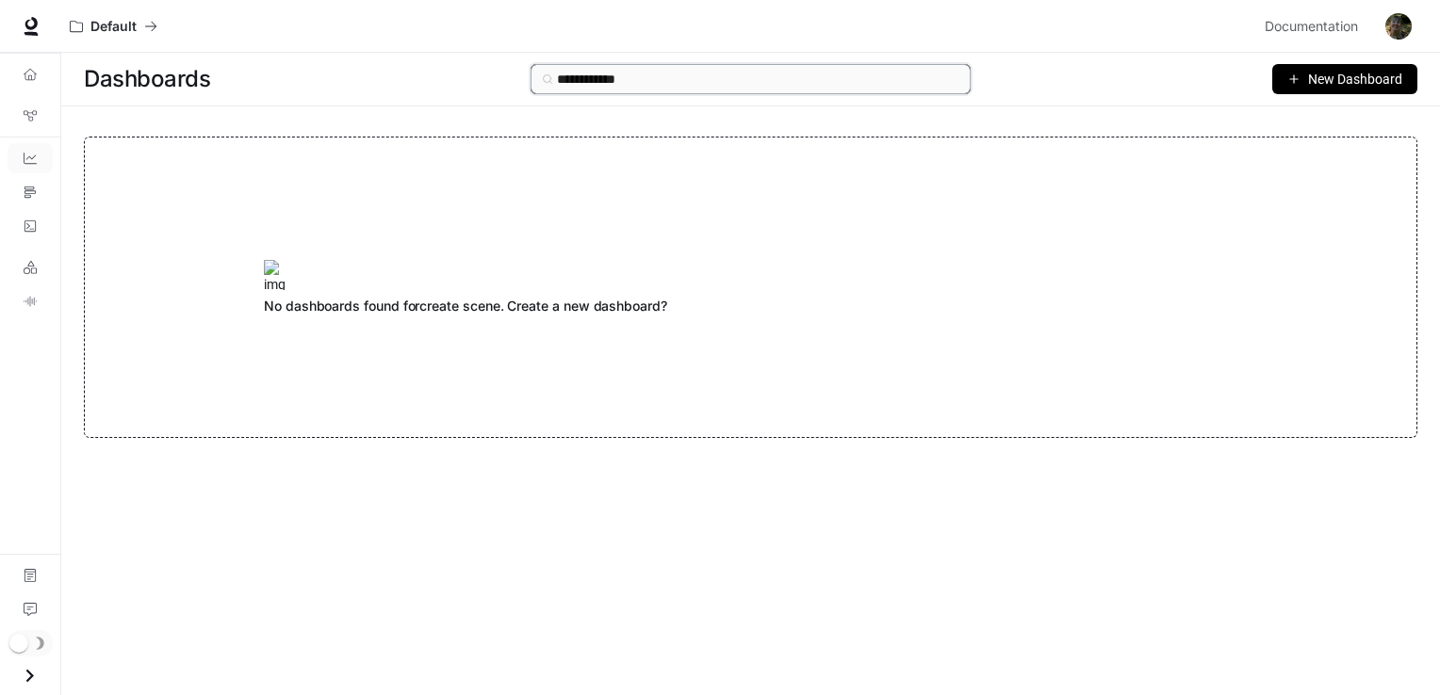
type input "**********"
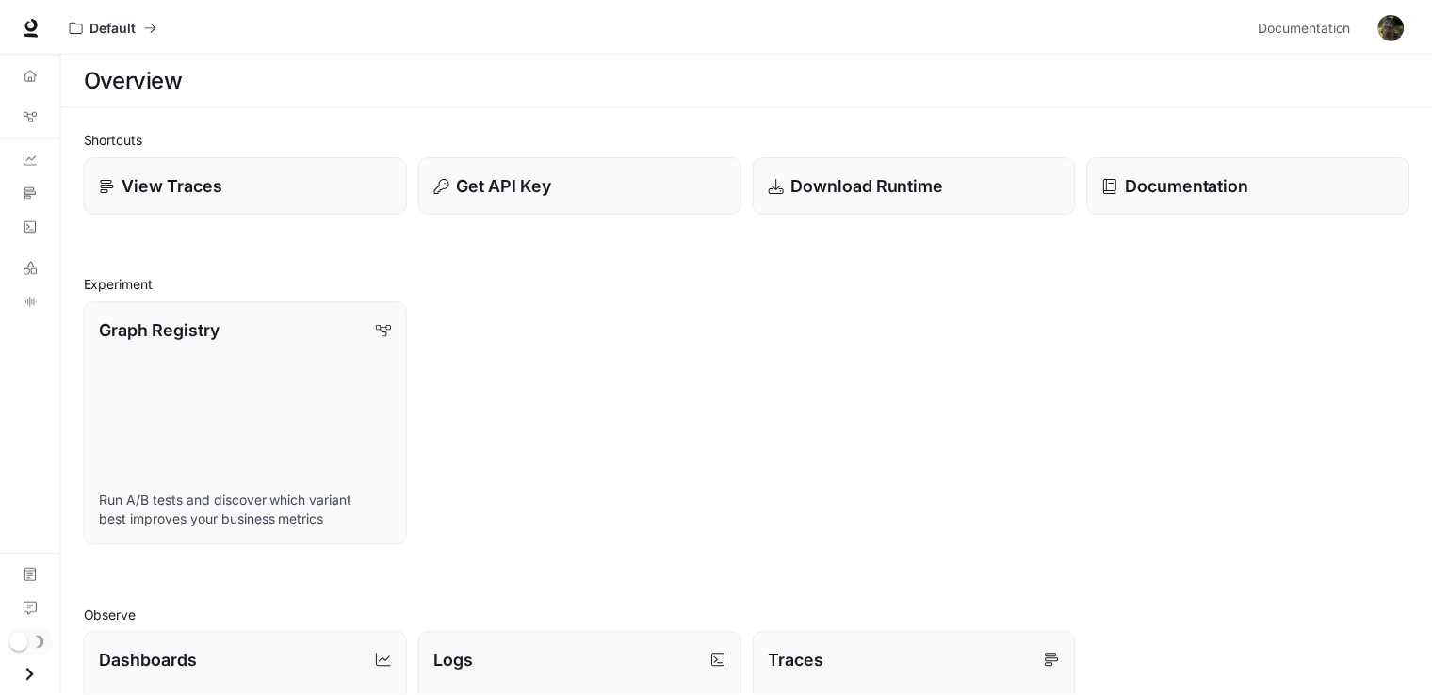
scroll to position [530, 0]
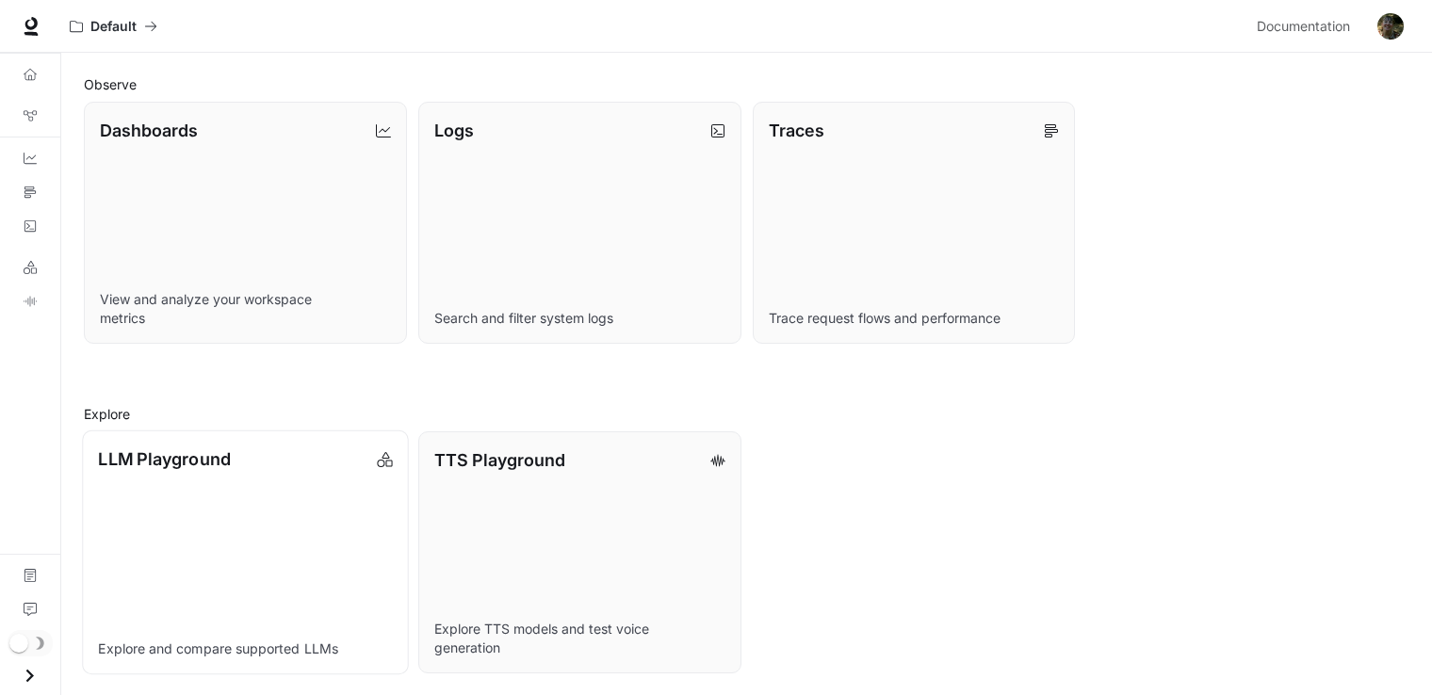
click at [260, 523] on link "LLM Playground Explore and compare supported LLMs" at bounding box center [245, 553] width 326 height 245
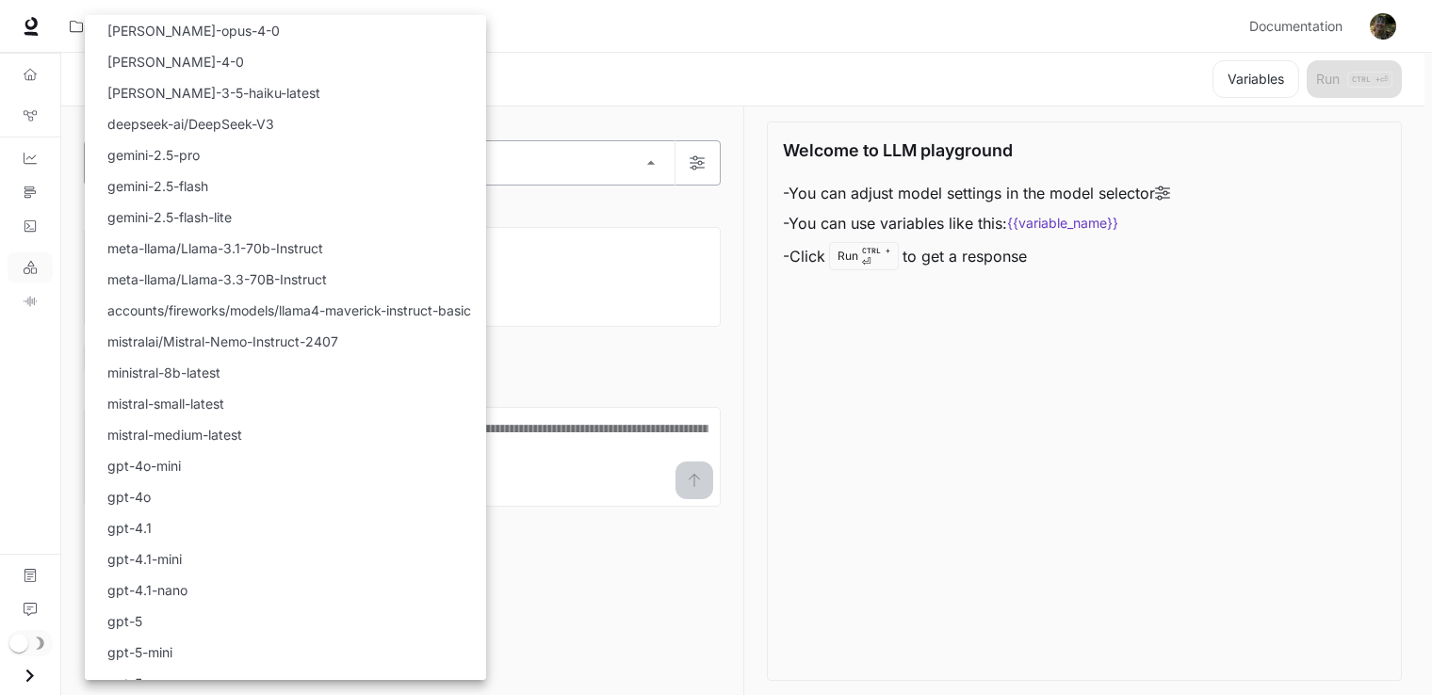
click at [656, 157] on body "Skip to main content Default Documentation Documentation Portal Overview Graph …" at bounding box center [716, 348] width 1432 height 696
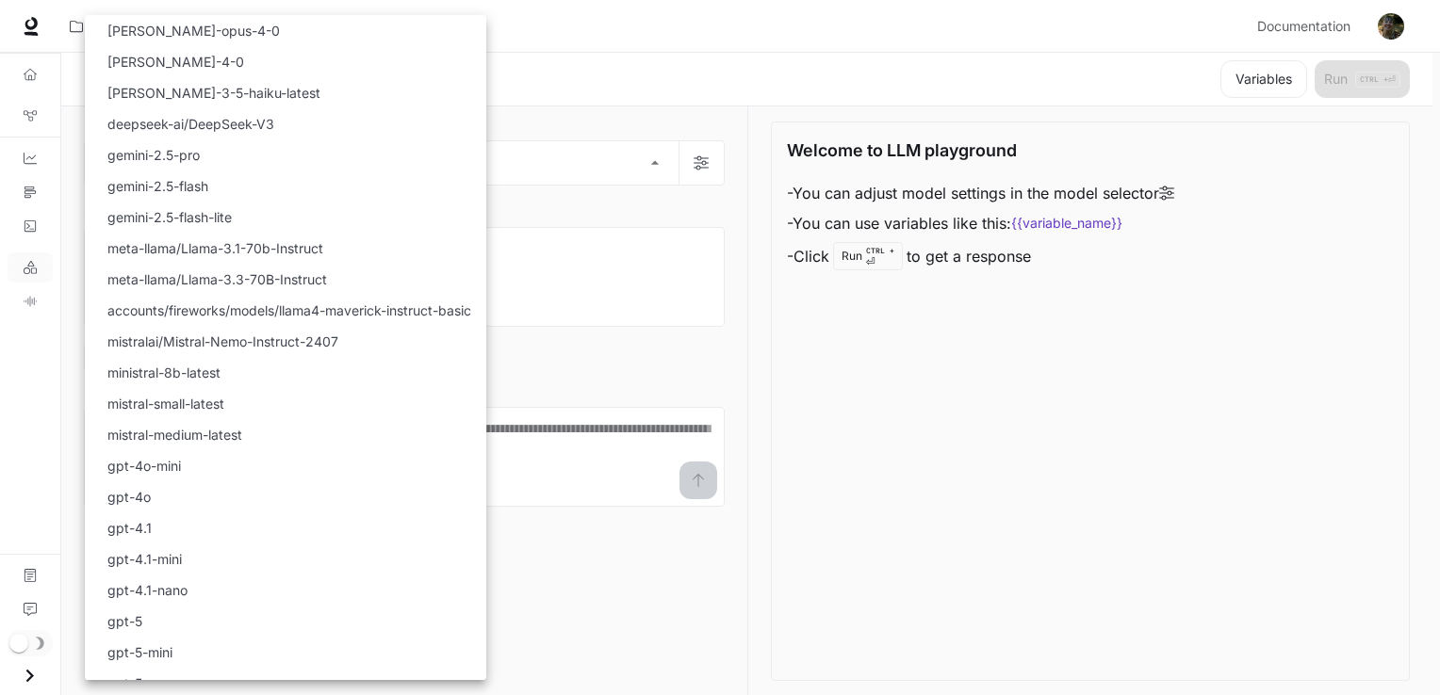
click at [765, 75] on div at bounding box center [720, 347] width 1440 height 695
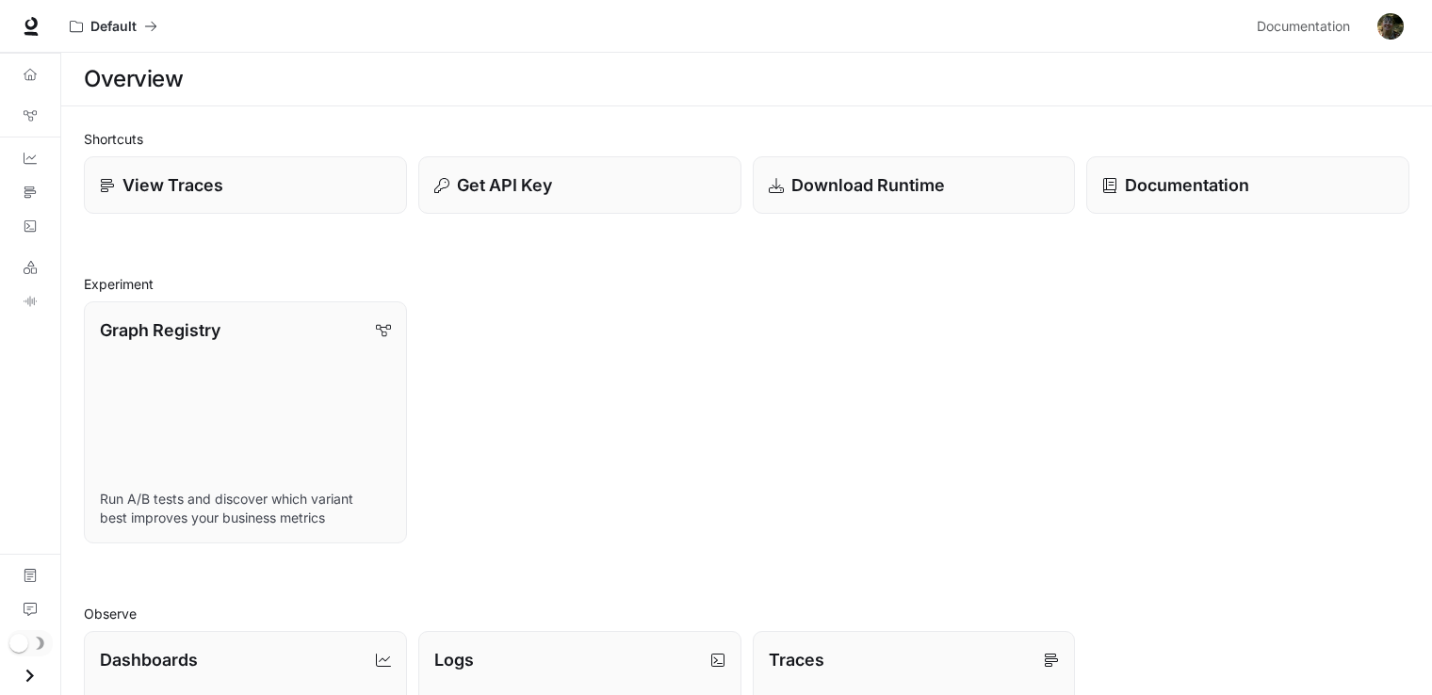
scroll to position [530, 0]
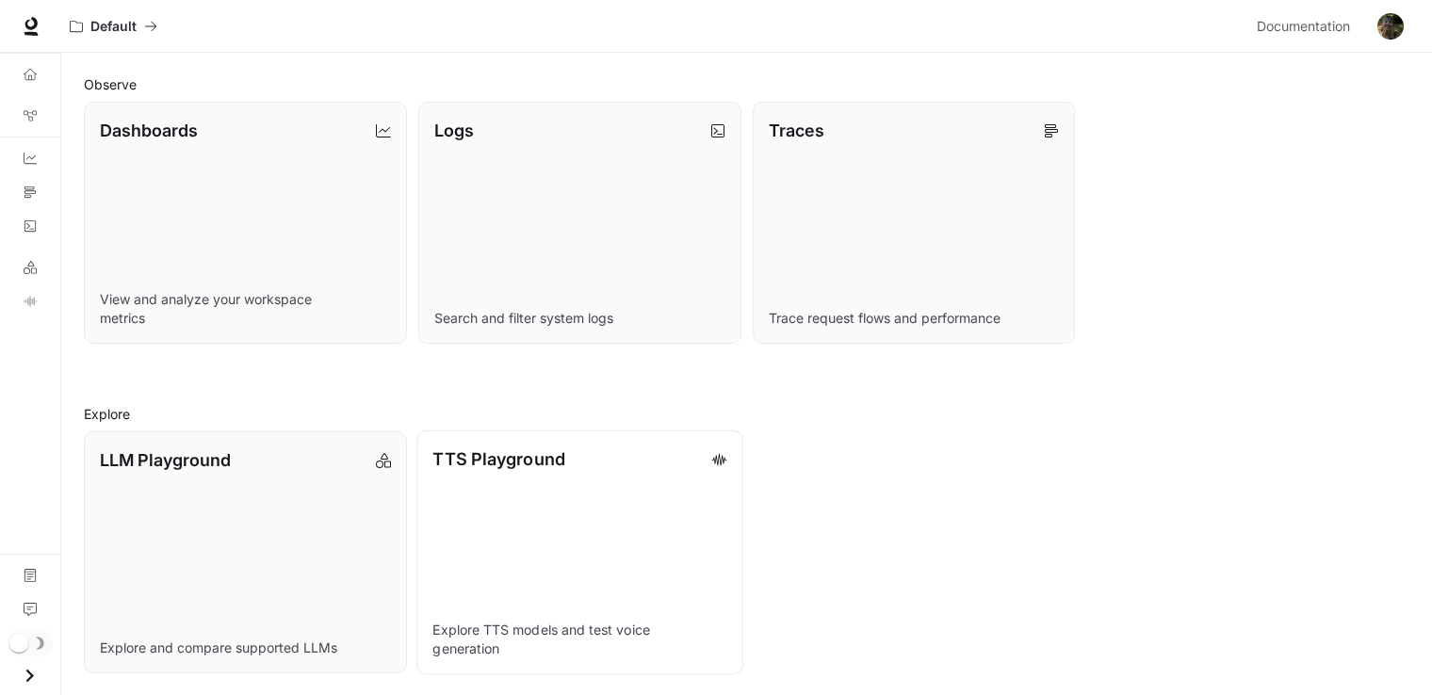
click at [692, 496] on link "TTS Playground Explore TTS models and test voice generation" at bounding box center [579, 553] width 326 height 245
